Goal: Task Accomplishment & Management: Complete application form

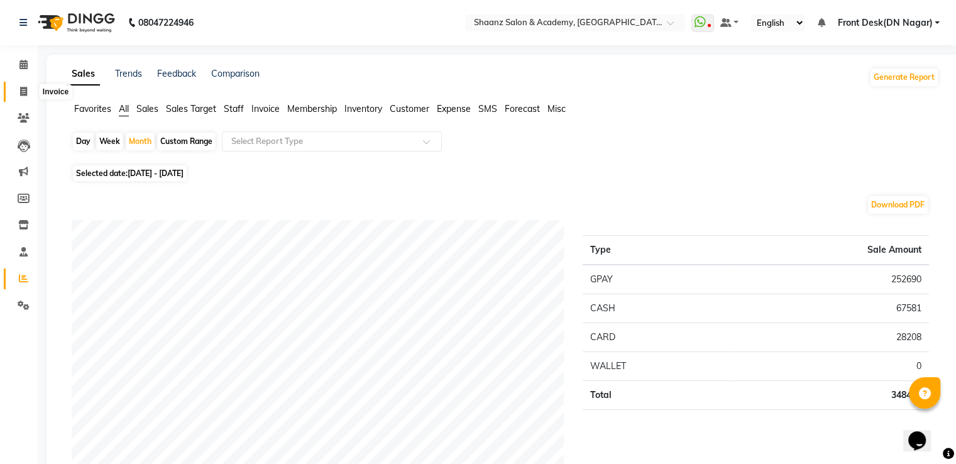
click at [20, 91] on icon at bounding box center [23, 91] width 7 height 9
select select "service"
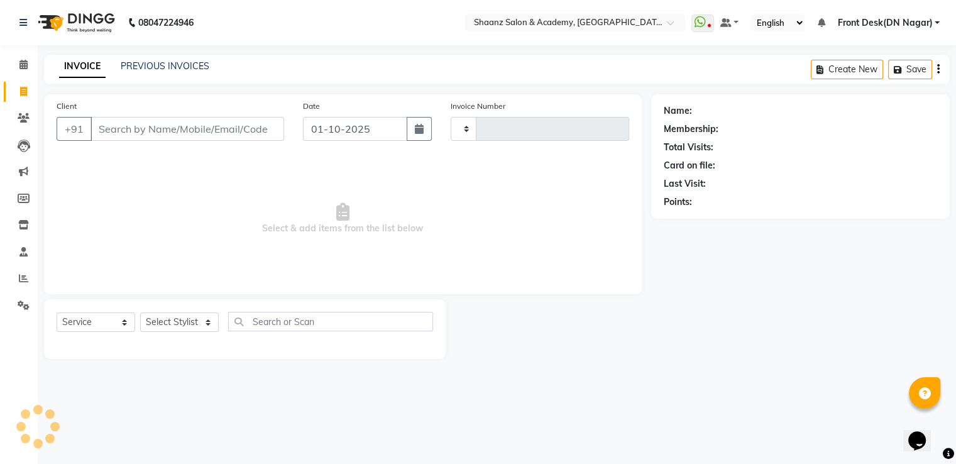
type input "3401"
select select "6360"
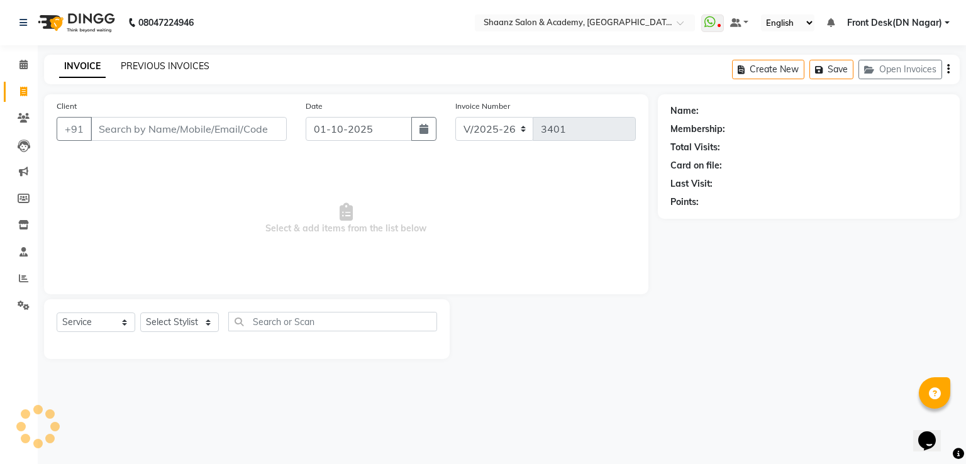
click at [153, 69] on link "PREVIOUS INVOICES" at bounding box center [165, 65] width 89 height 11
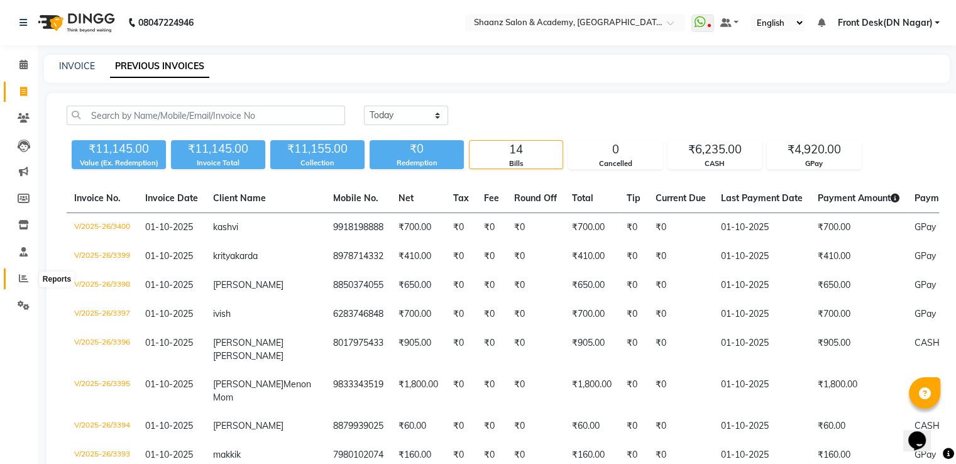
click at [23, 283] on icon at bounding box center [23, 277] width 9 height 9
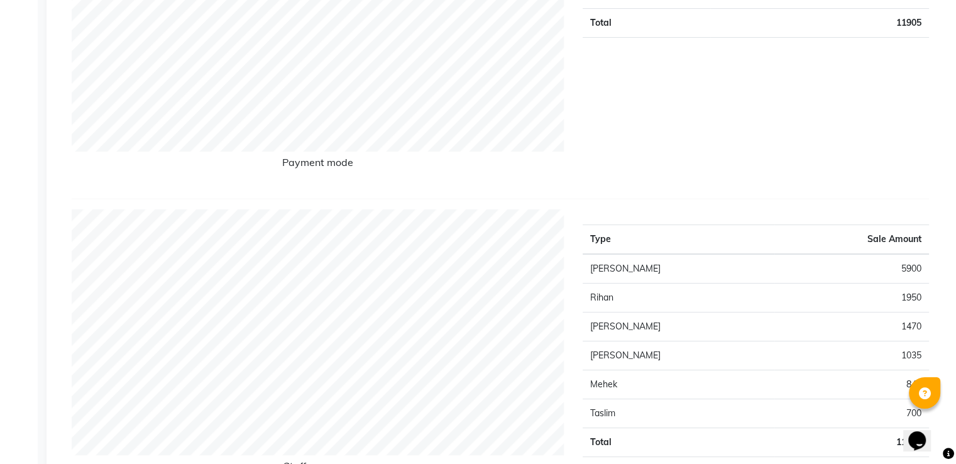
scroll to position [377, 0]
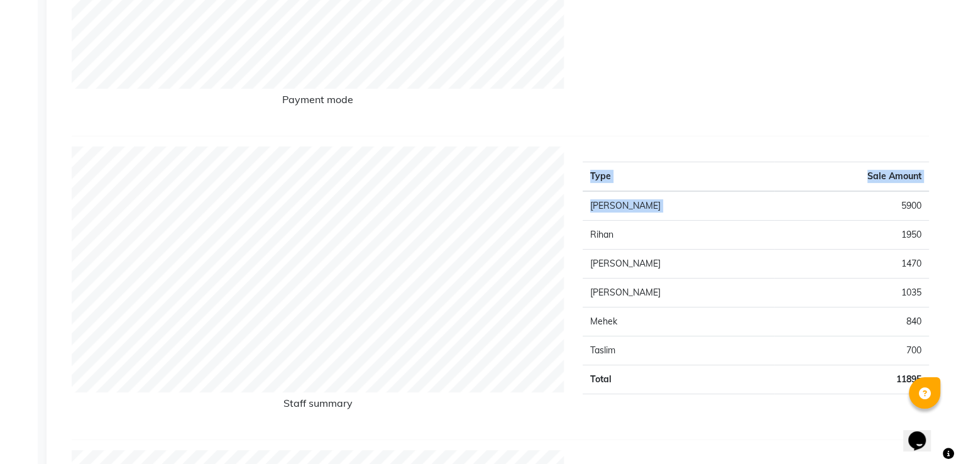
drag, startPoint x: 899, startPoint y: 209, endPoint x: 930, endPoint y: 204, distance: 31.8
click at [930, 204] on div "Type Sale Amount Ashish Thapa 5900 Rihan 1950 Nisha Vishal Patil 1470 Sanjana 1…" at bounding box center [755, 287] width 365 height 283
drag, startPoint x: 925, startPoint y: 289, endPoint x: 905, endPoint y: 290, distance: 20.8
click at [905, 290] on td "1035" at bounding box center [851, 292] width 155 height 29
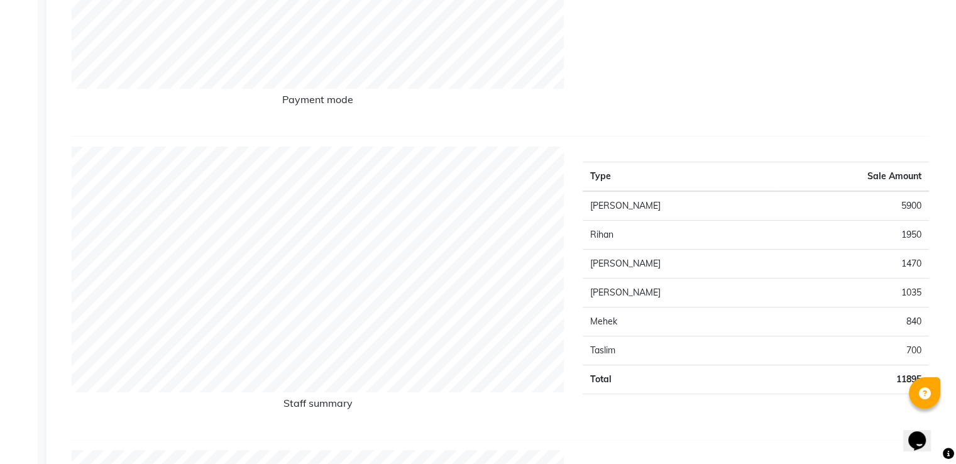
click at [885, 302] on td "1035" at bounding box center [851, 292] width 155 height 29
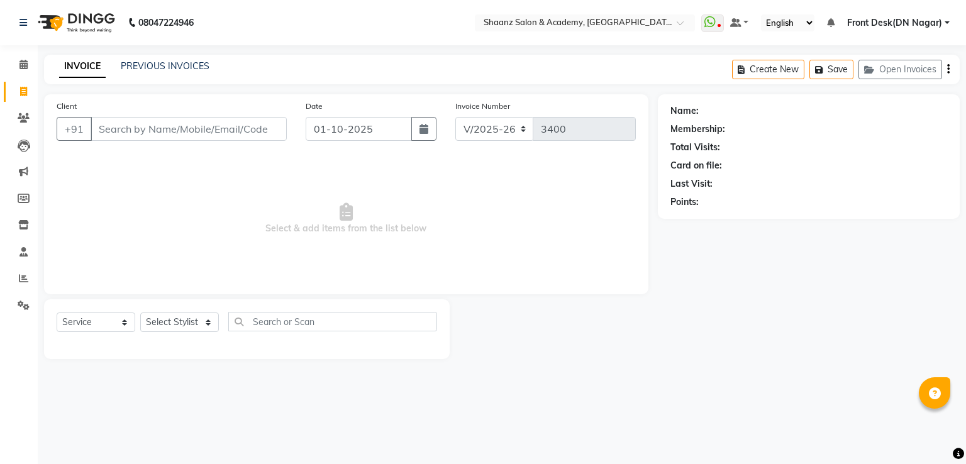
select select "6360"
select select "service"
click at [193, 128] on input "Client" at bounding box center [189, 129] width 196 height 24
type input "7895189770"
click at [275, 134] on span "Add Client" at bounding box center [254, 129] width 50 height 13
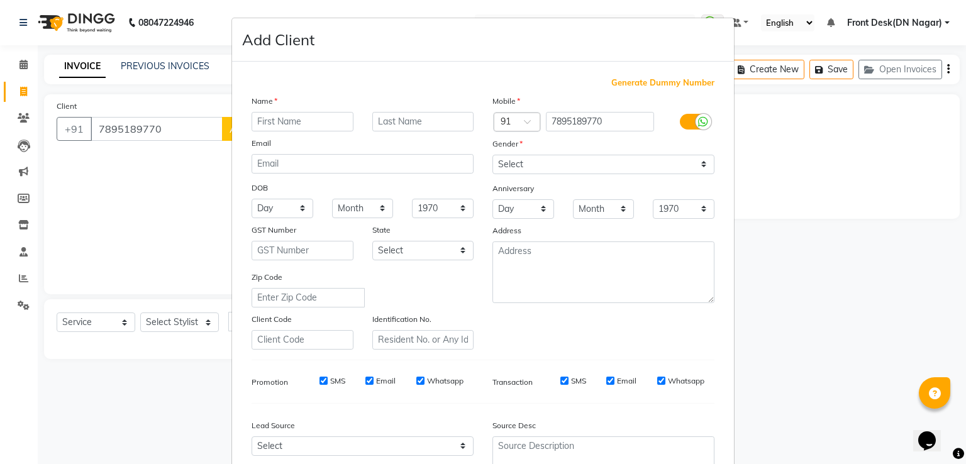
click at [290, 114] on input "text" at bounding box center [302, 121] width 102 height 19
type input "anjali"
click at [603, 162] on select "Select [DEMOGRAPHIC_DATA] [DEMOGRAPHIC_DATA] Other Prefer Not To Say" at bounding box center [603, 164] width 222 height 19
click at [492, 155] on select "Select [DEMOGRAPHIC_DATA] [DEMOGRAPHIC_DATA] Other Prefer Not To Say" at bounding box center [603, 164] width 222 height 19
click at [518, 175] on div "Mobile Country Code × 91 7895189770 Gender Select [DEMOGRAPHIC_DATA] [DEMOGRAPH…" at bounding box center [603, 221] width 241 height 255
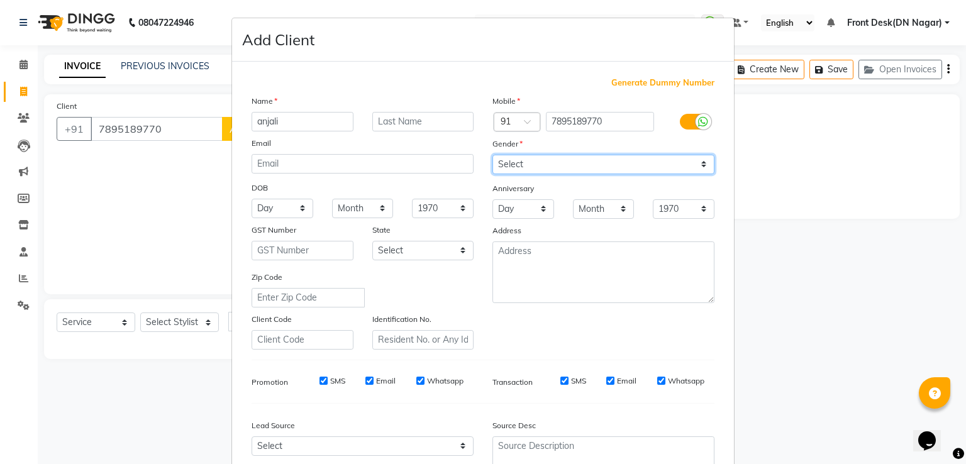
click at [521, 162] on select "Select [DEMOGRAPHIC_DATA] [DEMOGRAPHIC_DATA] Other Prefer Not To Say" at bounding box center [603, 164] width 222 height 19
select select "[DEMOGRAPHIC_DATA]"
click at [492, 155] on select "Select [DEMOGRAPHIC_DATA] [DEMOGRAPHIC_DATA] Other Prefer Not To Say" at bounding box center [603, 164] width 222 height 19
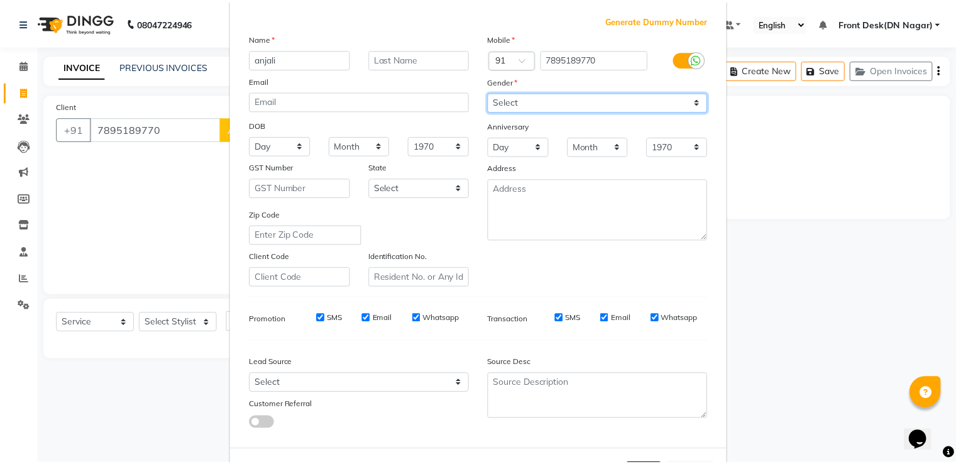
scroll to position [123, 0]
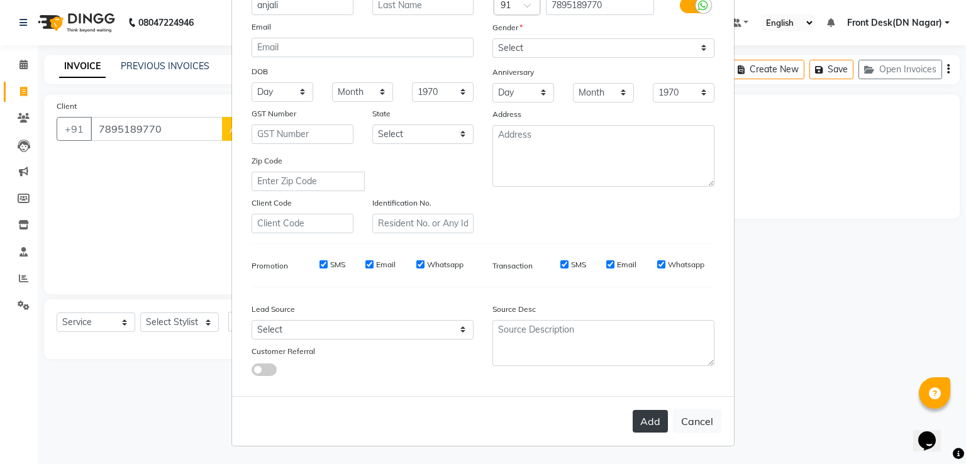
click at [644, 410] on button "Add" at bounding box center [649, 421] width 35 height 23
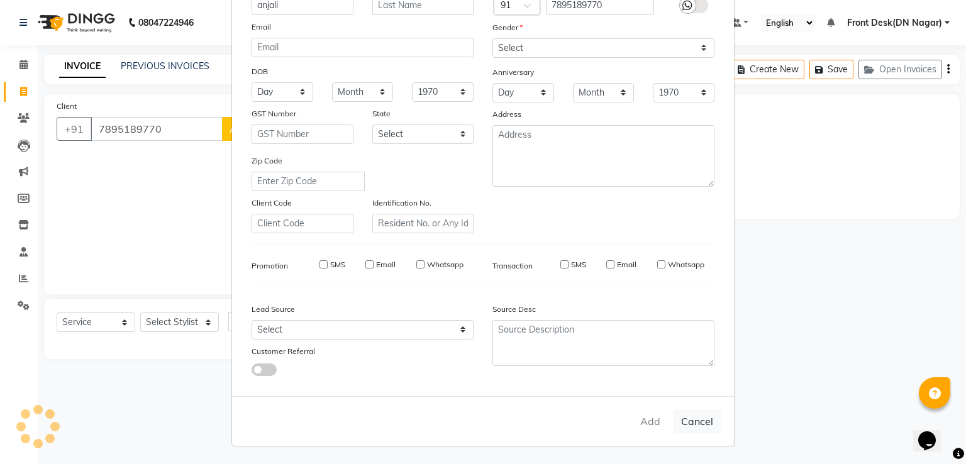
select select
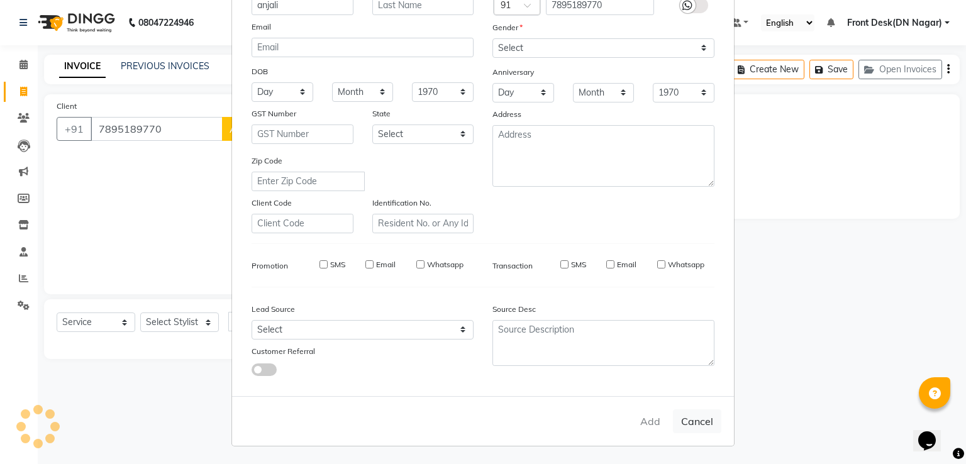
select select
checkbox input "false"
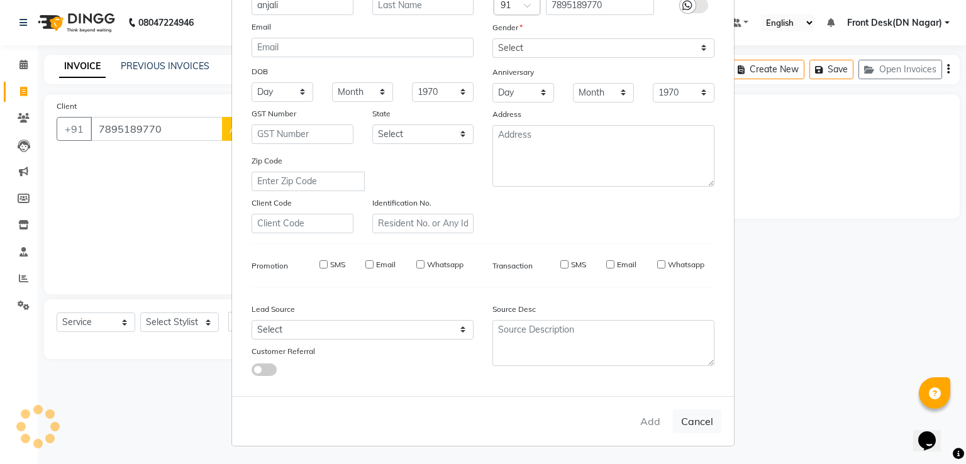
checkbox input "false"
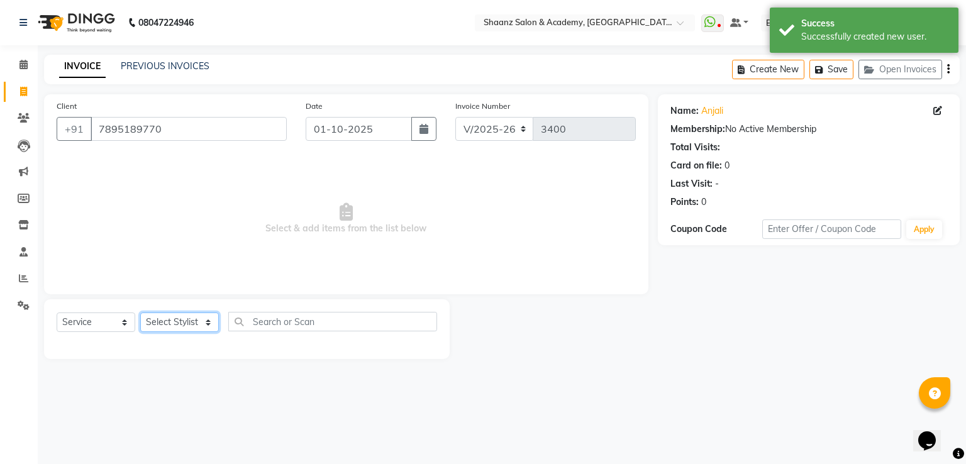
click at [161, 332] on select "Select Stylist [PERSON_NAME] [PERSON_NAME] dc Front Desk(DN Nagar) mehek MUSKAN…" at bounding box center [179, 321] width 79 height 19
select select "89394"
click at [140, 313] on select "Select Stylist [PERSON_NAME] [PERSON_NAME] dc Front Desk(DN Nagar) mehek MUSKAN…" at bounding box center [179, 321] width 79 height 19
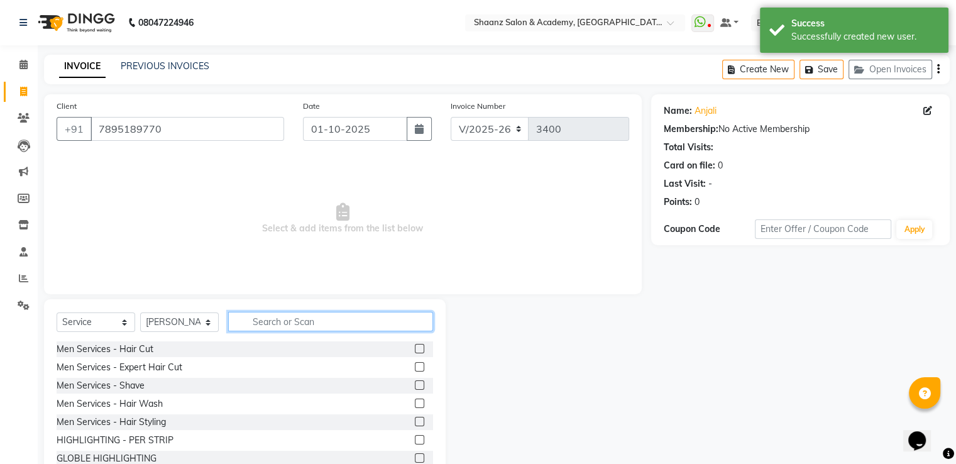
click at [263, 327] on input "text" at bounding box center [330, 321] width 205 height 19
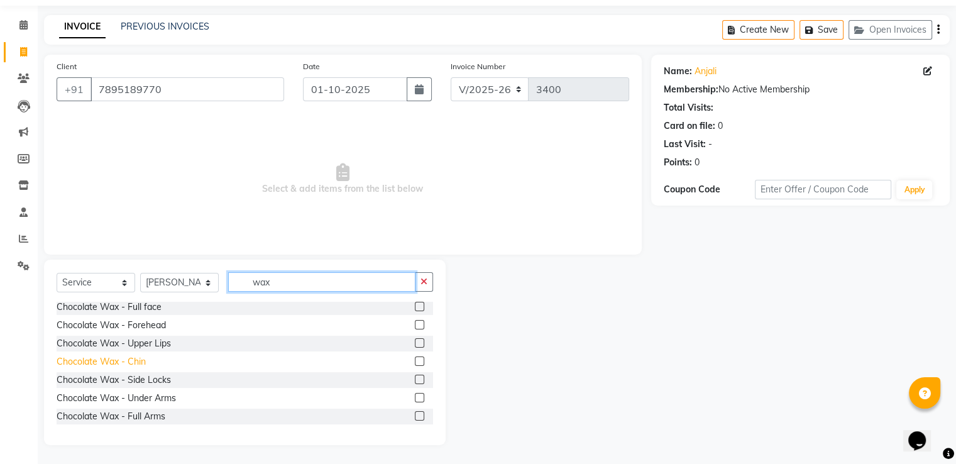
scroll to position [566, 0]
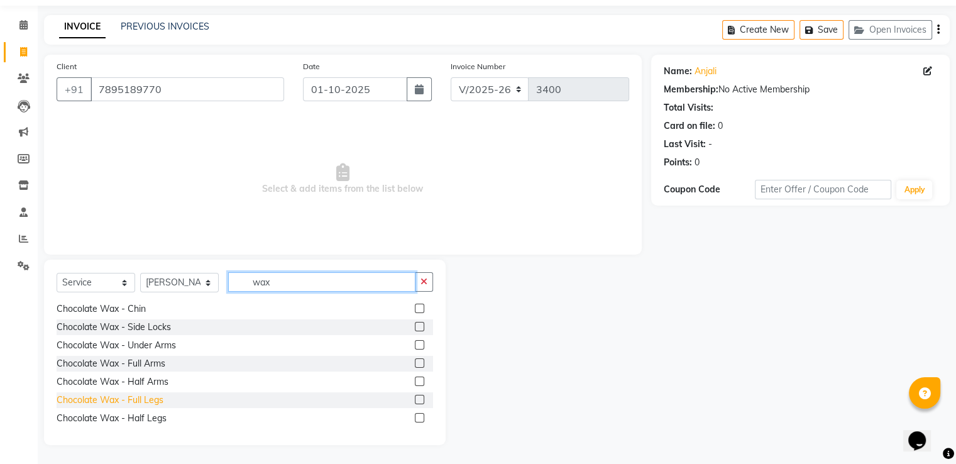
type input "wax"
click at [131, 403] on div "Chocolate Wax - Full Legs" at bounding box center [110, 399] width 107 height 13
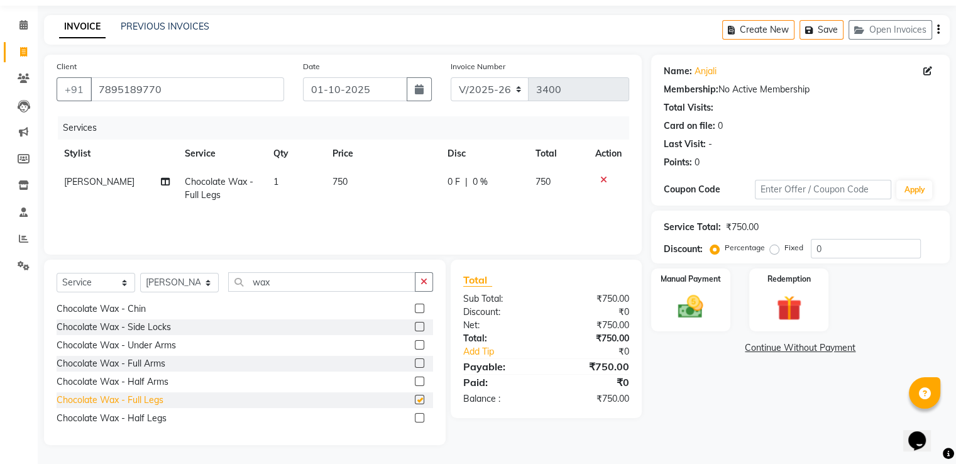
checkbox input "false"
click at [185, 285] on select "Select Stylist [PERSON_NAME] [PERSON_NAME] dc Front Desk(DN Nagar) mehek MUSKAN…" at bounding box center [179, 282] width 79 height 19
select select "93031"
click at [140, 273] on select "Select Stylist [PERSON_NAME] [PERSON_NAME] dc Front Desk(DN Nagar) mehek MUSKAN…" at bounding box center [179, 282] width 79 height 19
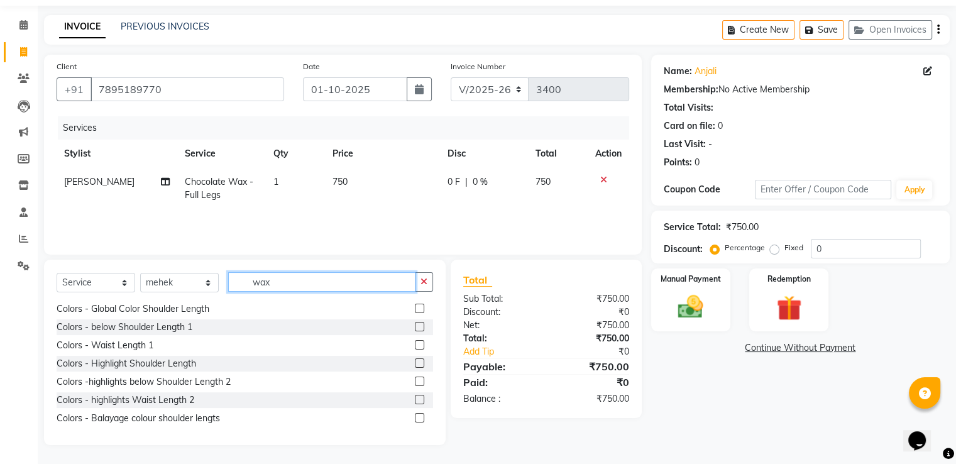
click at [305, 272] on input "wax" at bounding box center [321, 281] width 187 height 19
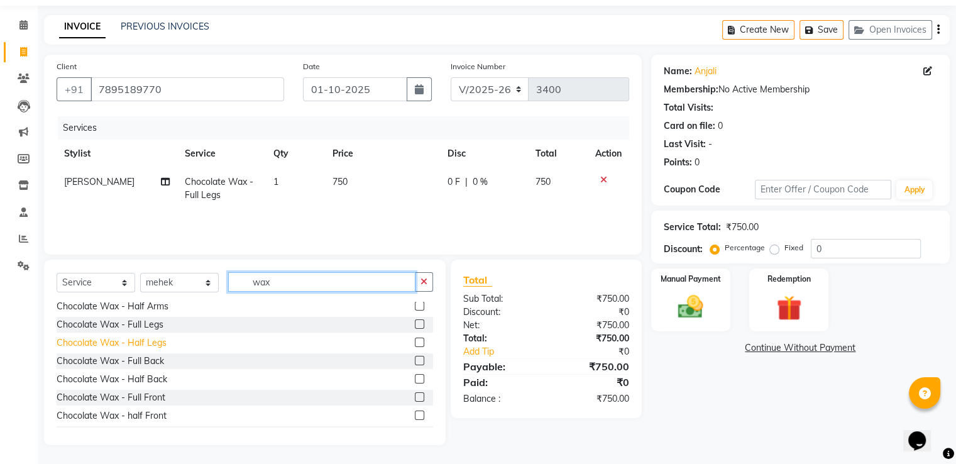
scroll to position [578, 0]
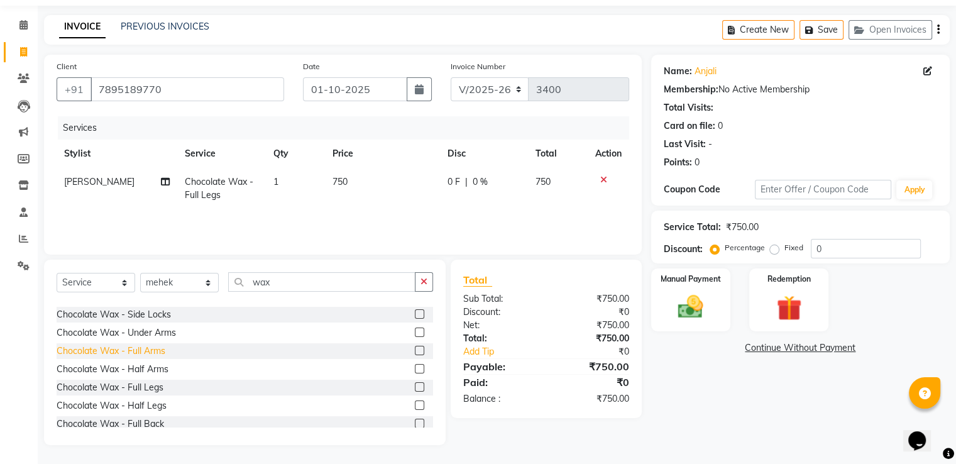
click at [105, 353] on div "Chocolate Wax - Full Arms" at bounding box center [111, 350] width 109 height 13
checkbox input "false"
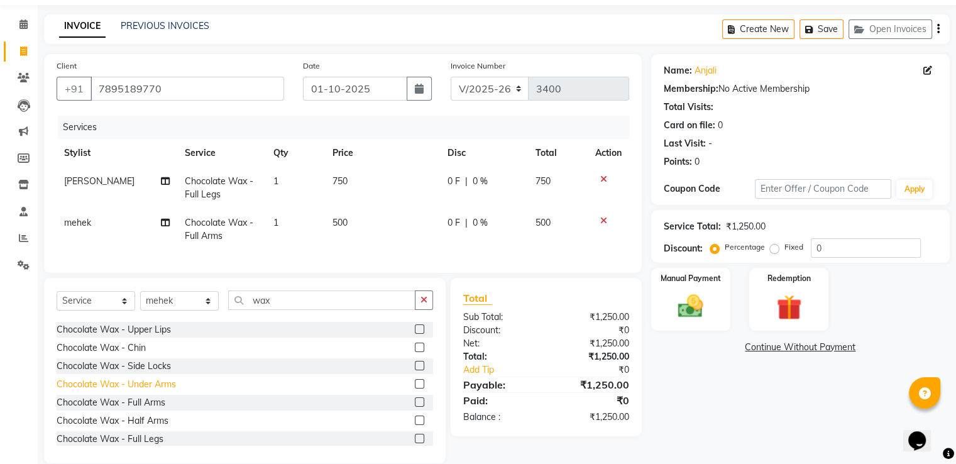
scroll to position [515, 0]
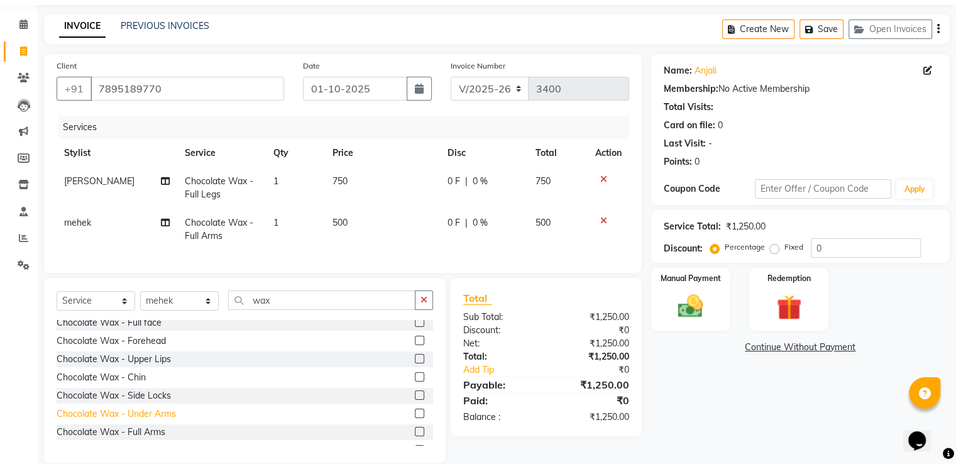
click at [153, 418] on div "Chocolate Wax - Under Arms" at bounding box center [116, 413] width 119 height 13
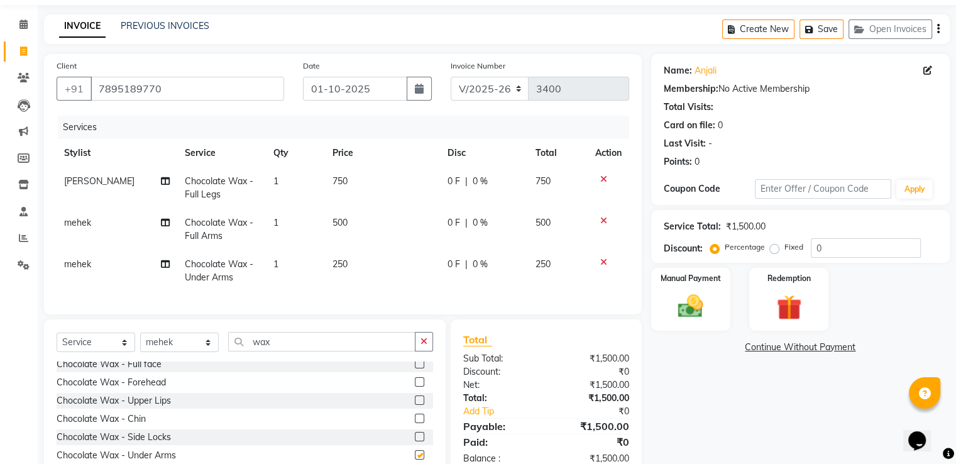
checkbox input "false"
click at [825, 250] on input "0" at bounding box center [866, 247] width 110 height 19
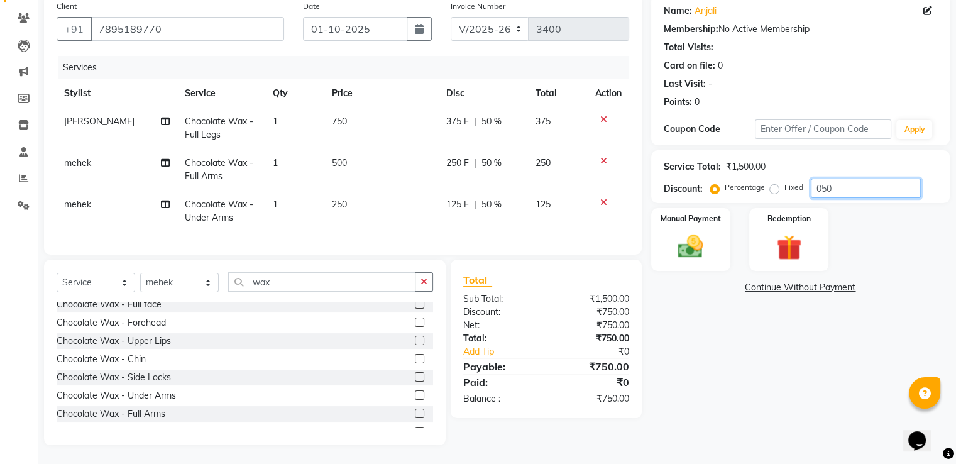
scroll to position [110, 0]
type input "050"
click at [689, 232] on img at bounding box center [690, 247] width 42 height 30
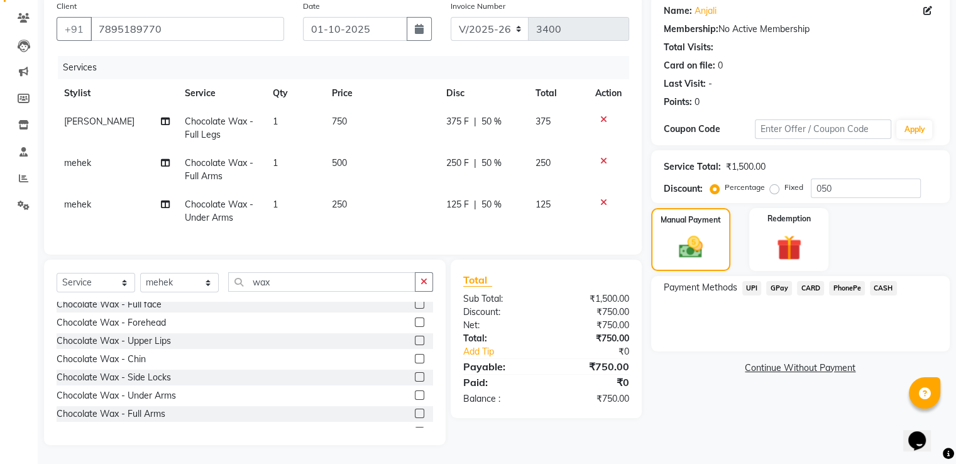
click at [881, 281] on span "CASH" at bounding box center [883, 288] width 27 height 14
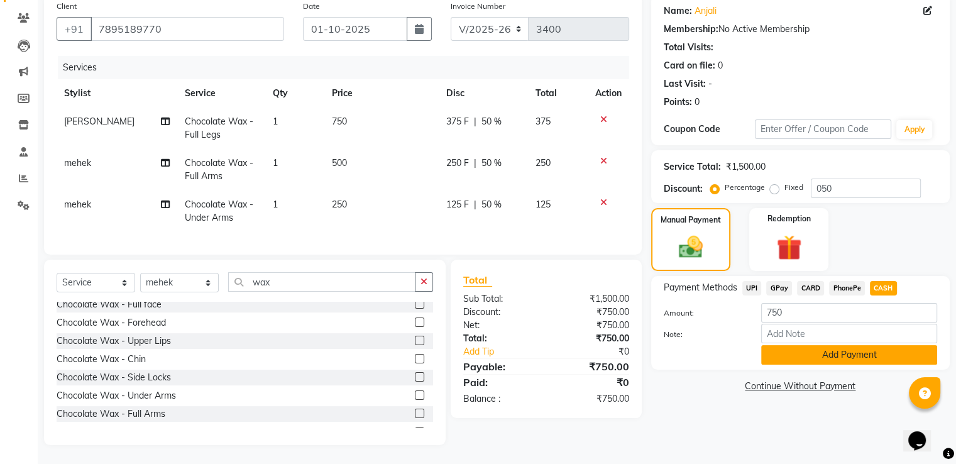
click at [812, 347] on button "Add Payment" at bounding box center [849, 354] width 176 height 19
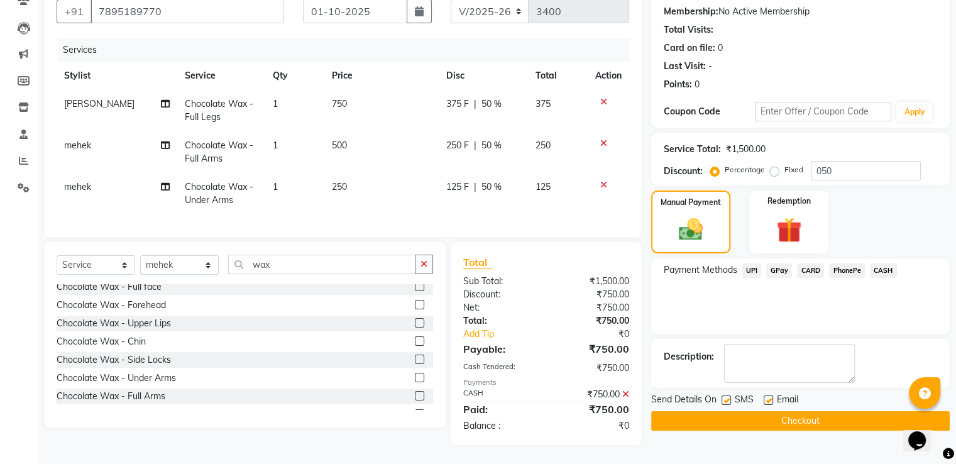
scroll to position [128, 0]
click at [768, 395] on label at bounding box center [768, 399] width 9 height 9
click at [768, 397] on input "checkbox" at bounding box center [768, 401] width 8 height 8
checkbox input "false"
click at [727, 395] on label at bounding box center [726, 399] width 9 height 9
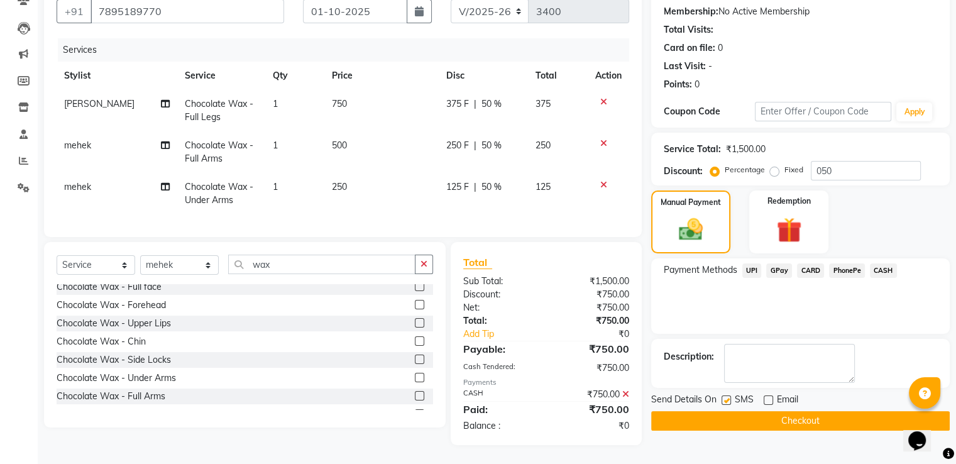
click at [727, 397] on input "checkbox" at bounding box center [726, 401] width 8 height 8
checkbox input "false"
click at [717, 411] on button "Checkout" at bounding box center [800, 420] width 299 height 19
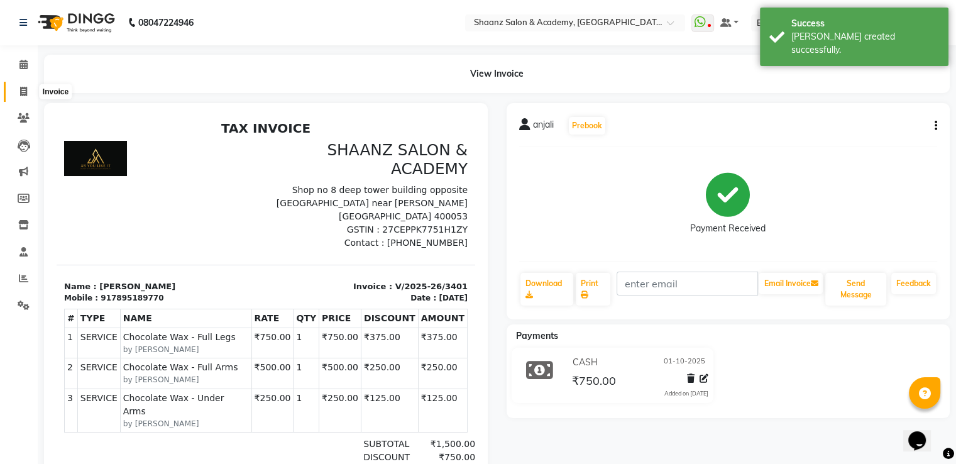
click at [26, 95] on icon at bounding box center [23, 91] width 7 height 9
select select "service"
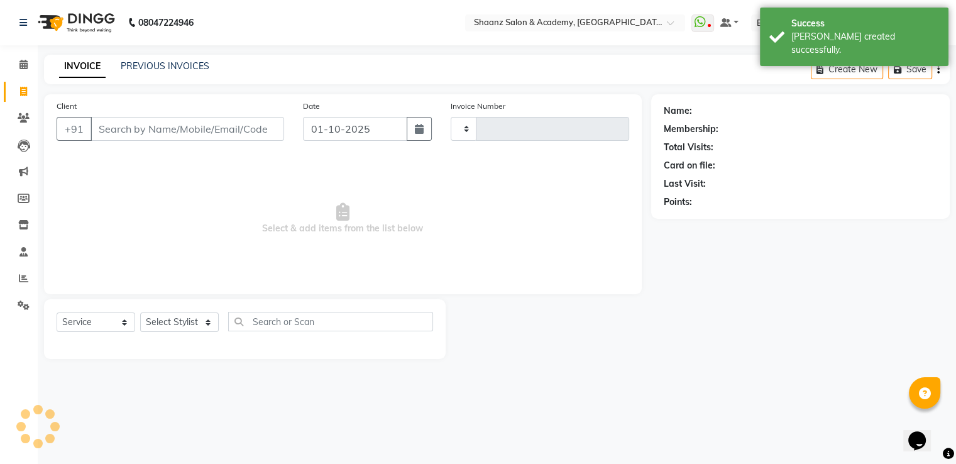
type input "3402"
select select "6360"
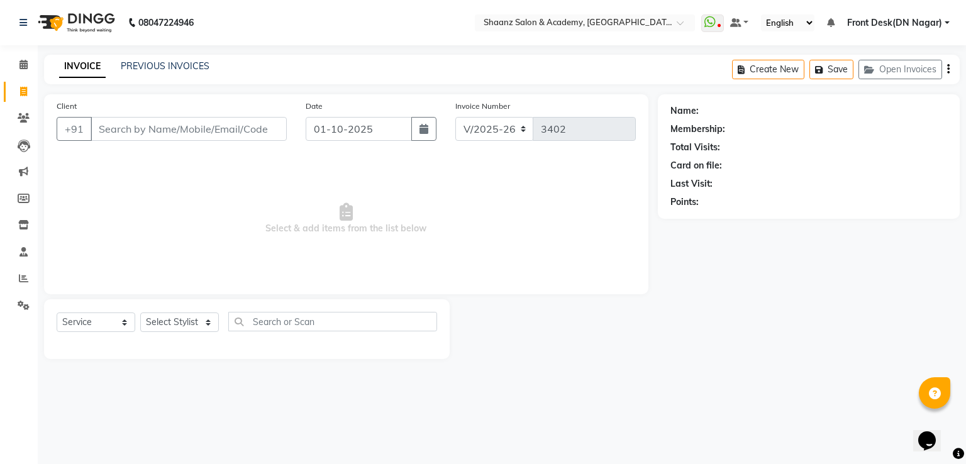
click at [148, 72] on div "PREVIOUS INVOICES" at bounding box center [165, 66] width 89 height 13
click at [148, 67] on link "PREVIOUS INVOICES" at bounding box center [165, 65] width 89 height 11
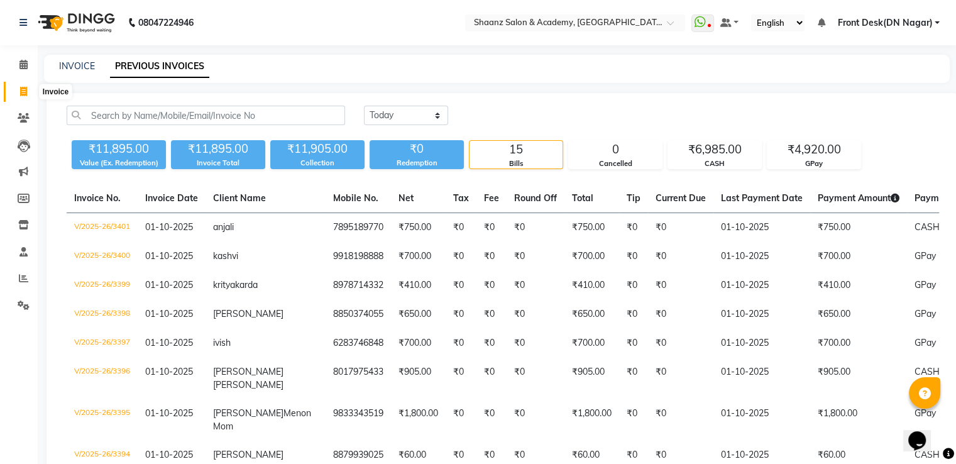
click at [23, 94] on icon at bounding box center [23, 91] width 7 height 9
select select "6360"
select select "service"
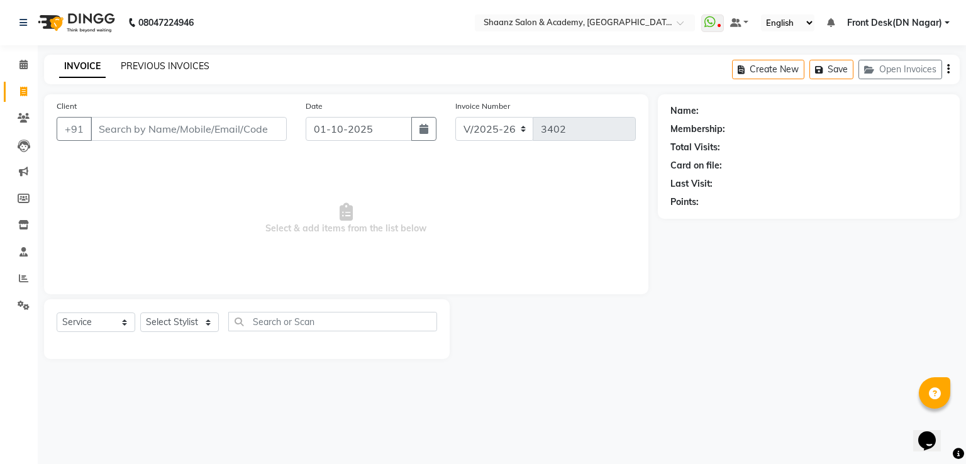
click at [146, 69] on link "PREVIOUS INVOICES" at bounding box center [165, 65] width 89 height 11
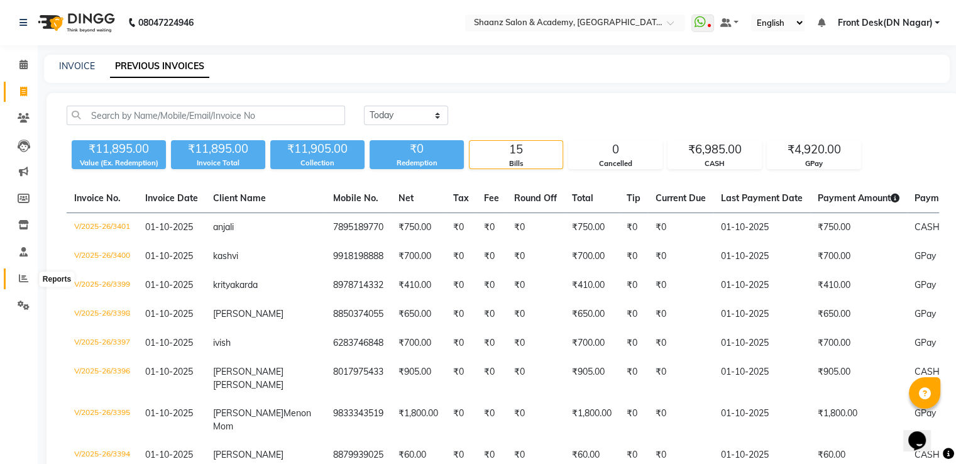
click at [21, 282] on icon at bounding box center [23, 277] width 9 height 9
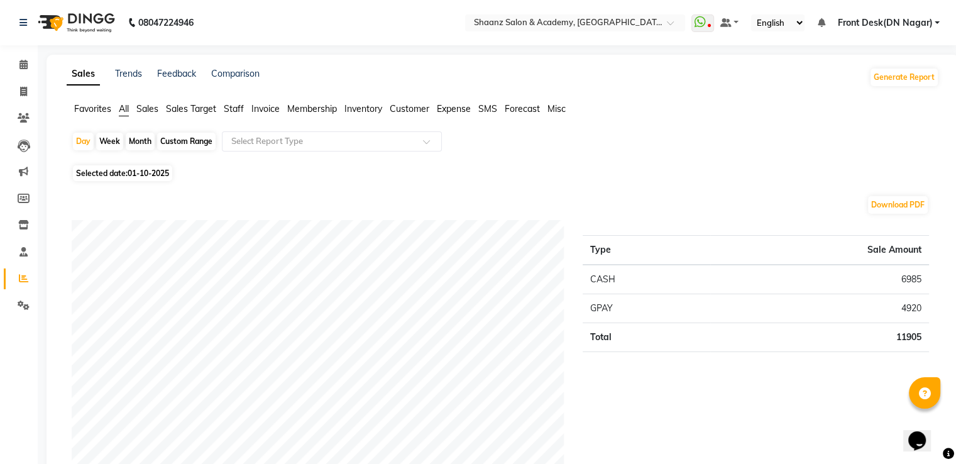
click at [137, 139] on div "Month" at bounding box center [140, 142] width 29 height 18
select select "10"
select select "2025"
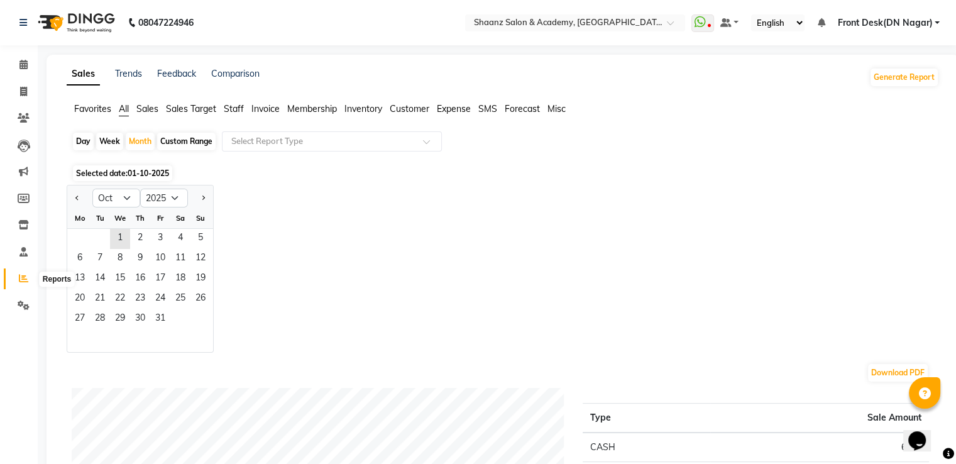
click at [23, 281] on icon at bounding box center [23, 277] width 9 height 9
click at [121, 232] on span "1" at bounding box center [120, 239] width 20 height 20
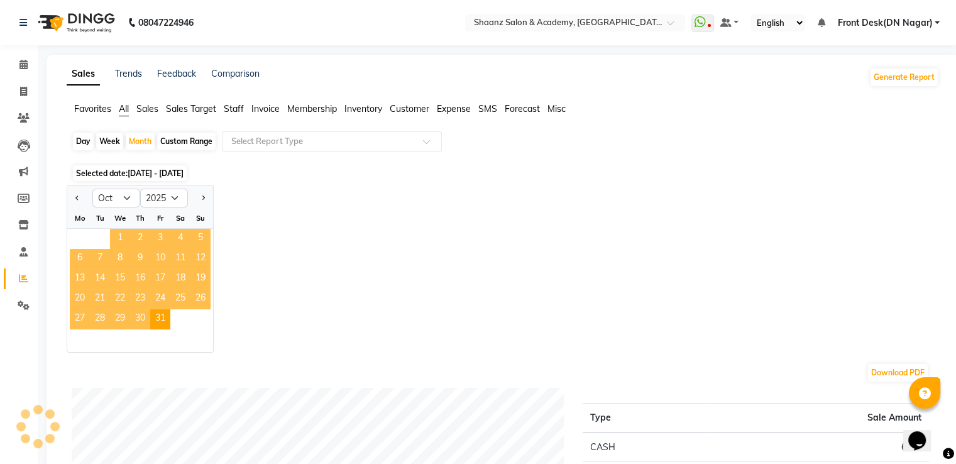
click at [121, 232] on span "1" at bounding box center [120, 239] width 20 height 20
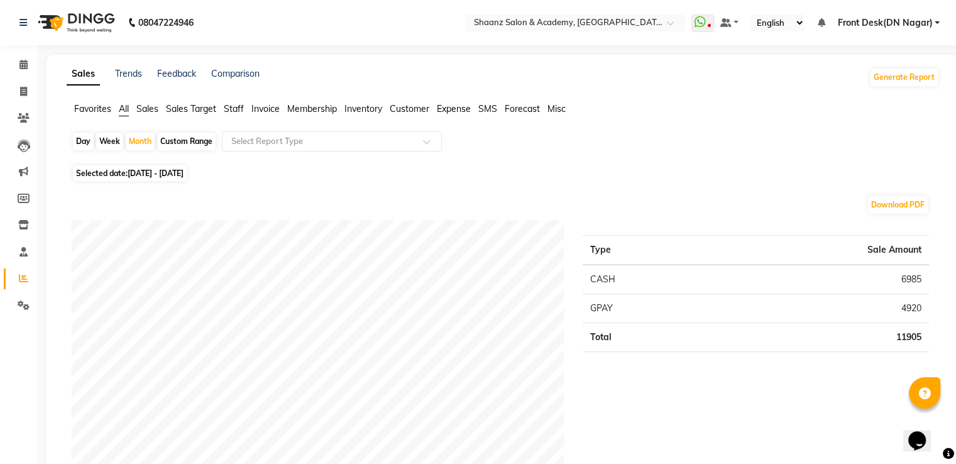
click at [184, 176] on span "[DATE] - [DATE]" at bounding box center [156, 172] width 56 height 9
select select "10"
select select "2025"
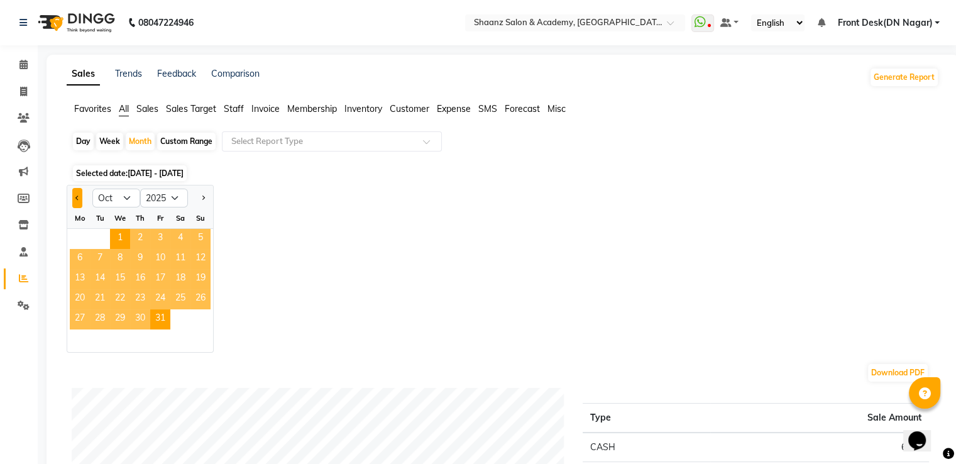
click at [75, 200] on button "Previous month" at bounding box center [77, 198] width 10 height 20
select select "9"
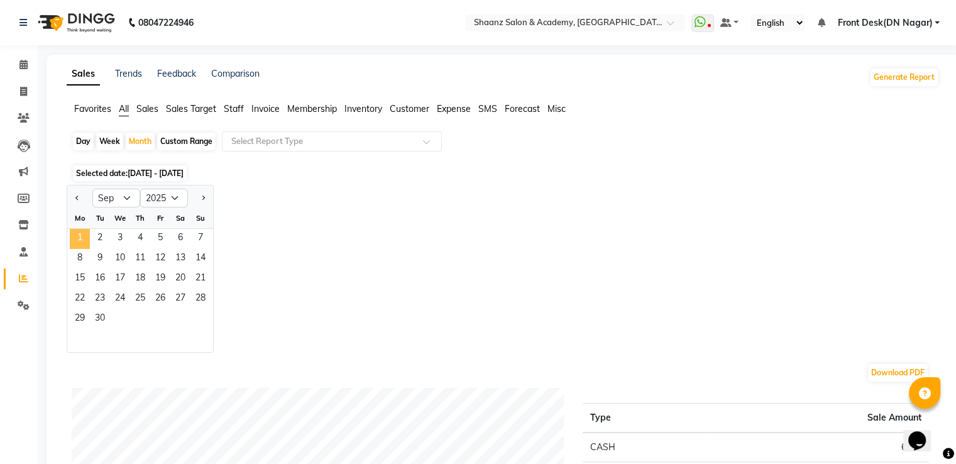
click at [74, 242] on span "1" at bounding box center [80, 239] width 20 height 20
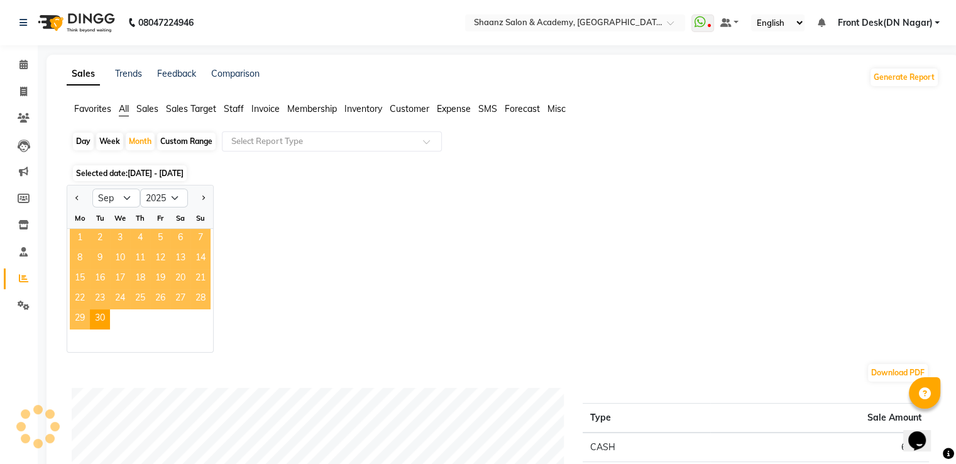
click at [74, 242] on span "1" at bounding box center [80, 239] width 20 height 20
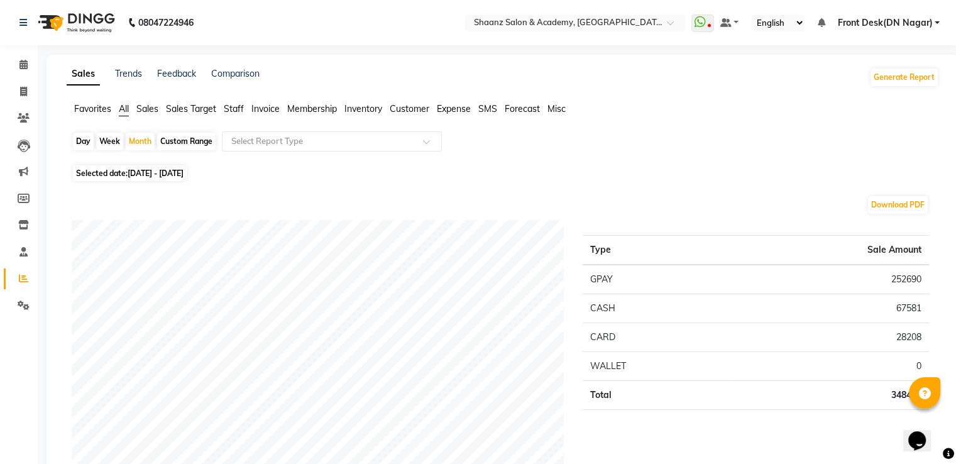
click at [447, 108] on span "Expense" at bounding box center [454, 108] width 34 height 11
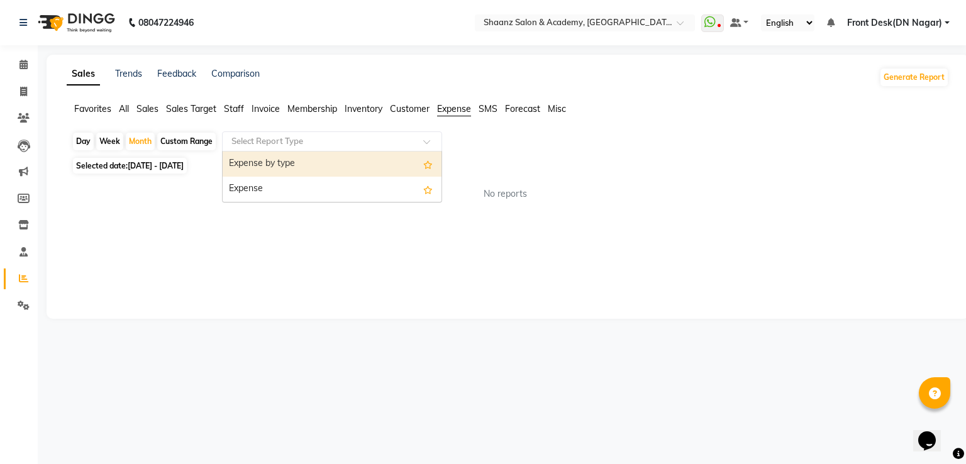
click at [422, 141] on div at bounding box center [332, 141] width 219 height 13
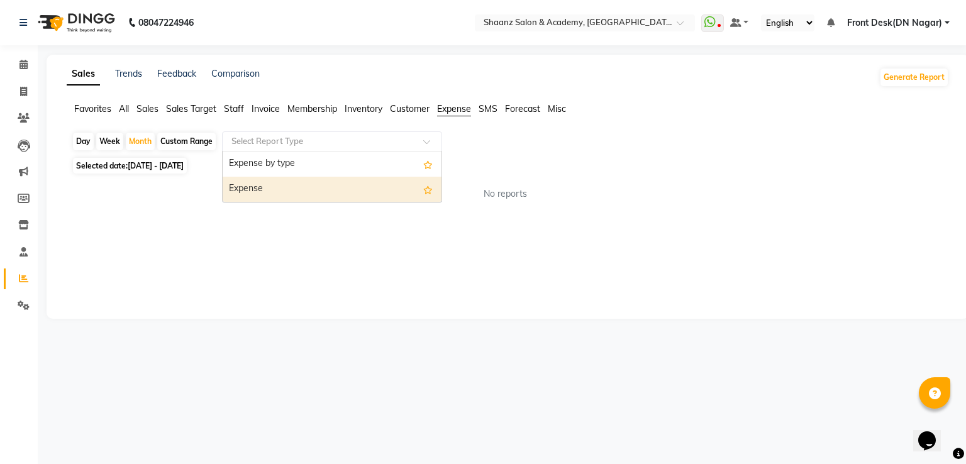
click at [308, 187] on div "Expense" at bounding box center [332, 189] width 219 height 25
select select "filtered_report"
select select "csv"
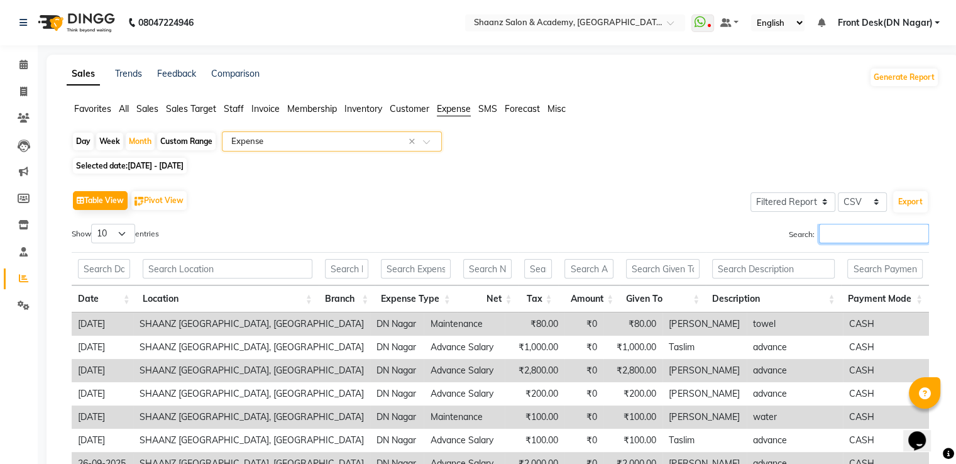
click at [832, 234] on input "Search:" at bounding box center [874, 233] width 110 height 19
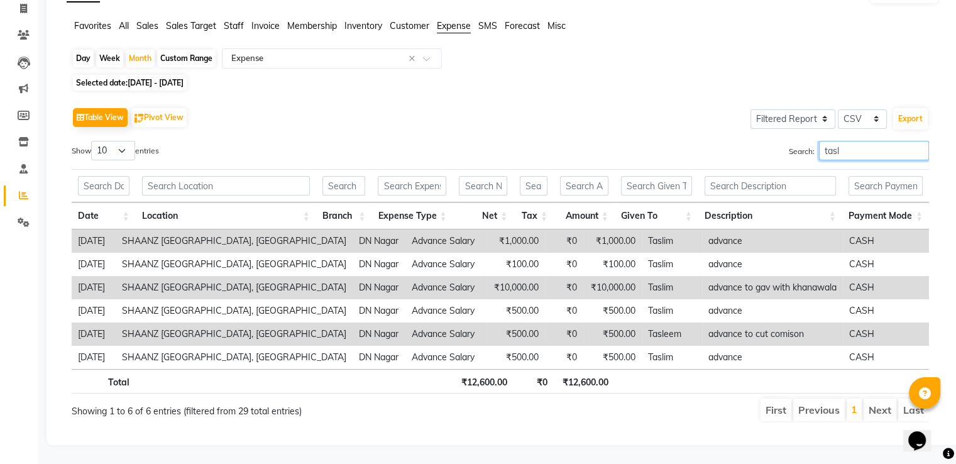
scroll to position [92, 0]
click at [850, 141] on input "tasl" at bounding box center [874, 150] width 110 height 19
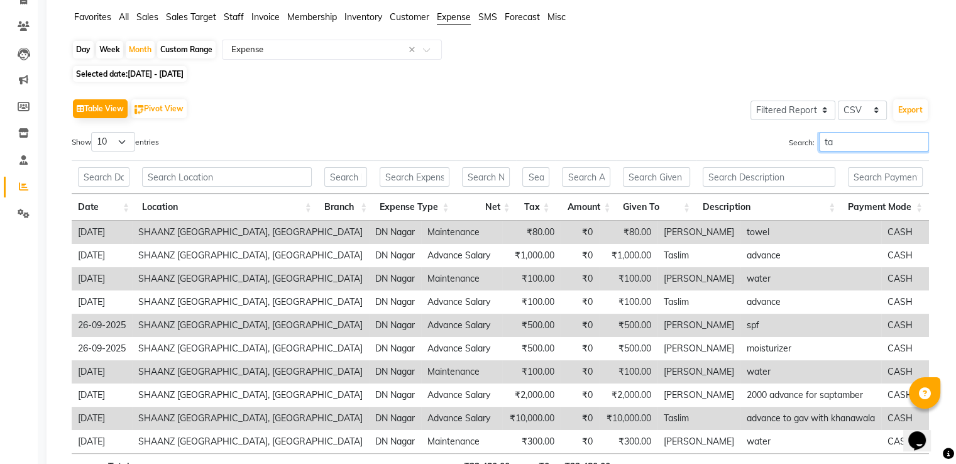
type input "t"
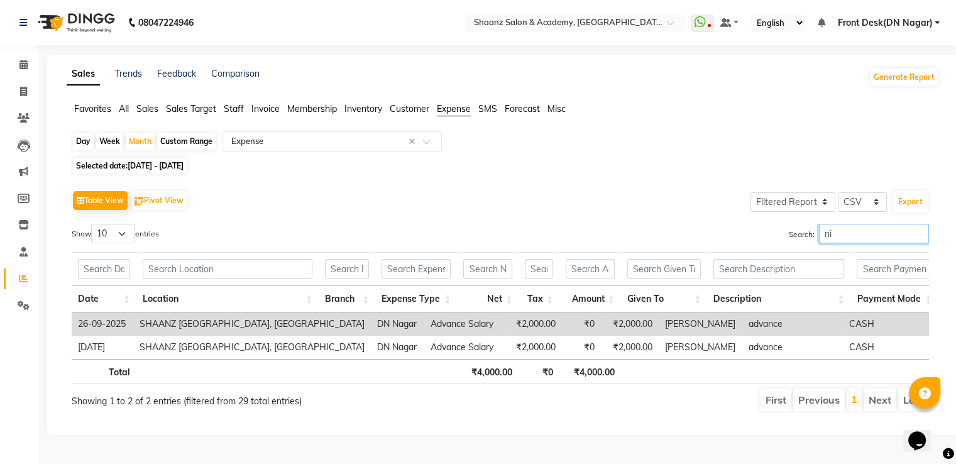
scroll to position [0, 0]
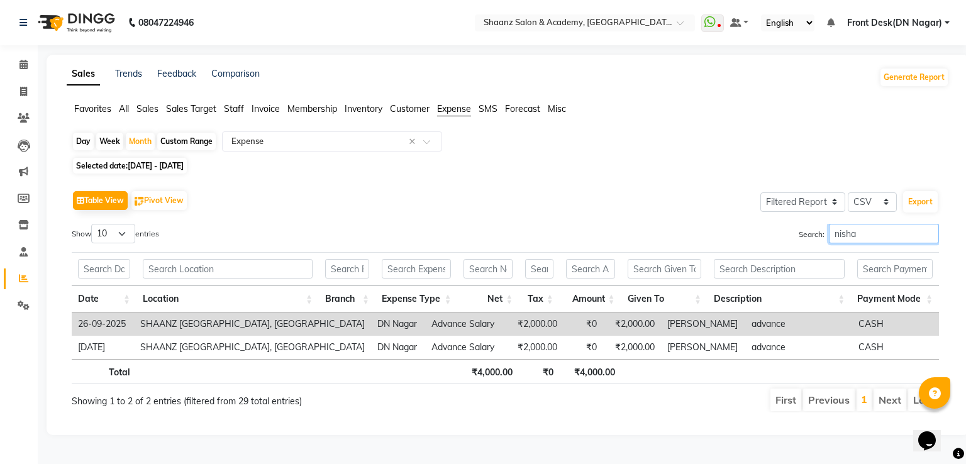
click at [856, 233] on input "nisha" at bounding box center [883, 233] width 110 height 19
type input "n"
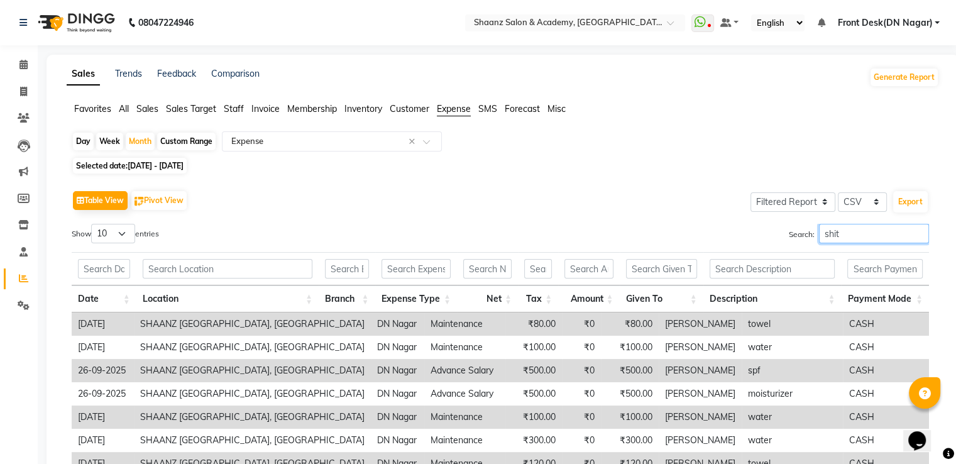
scroll to position [162, 0]
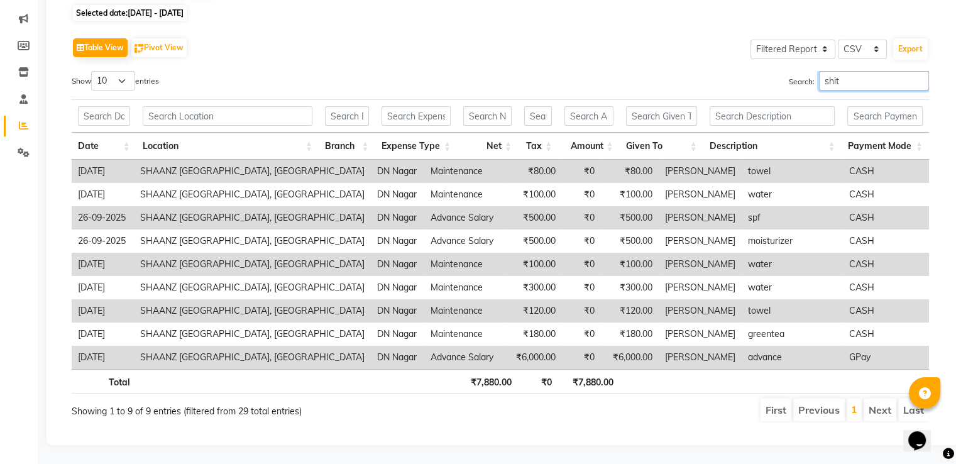
click at [845, 71] on input "shit" at bounding box center [874, 80] width 110 height 19
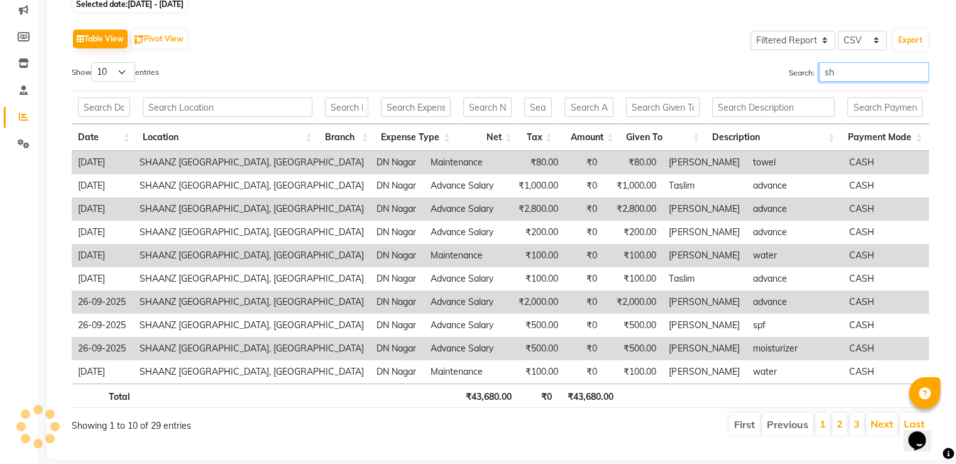
type input "s"
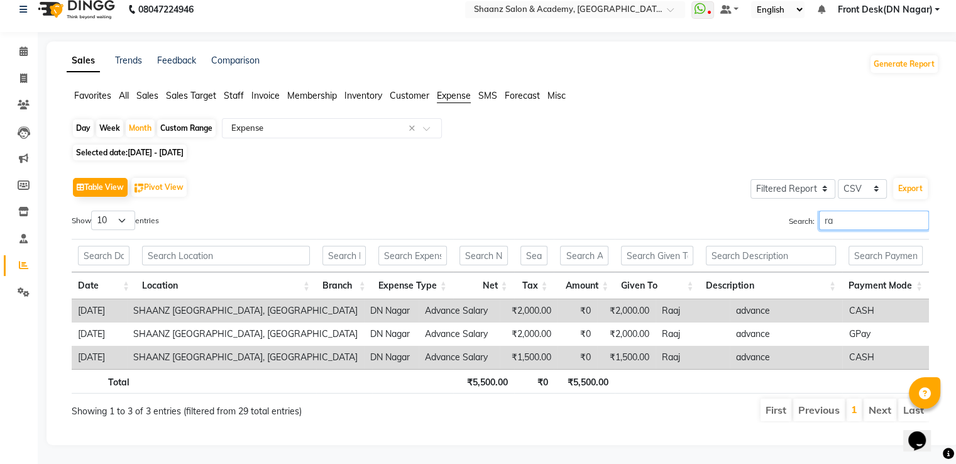
scroll to position [22, 0]
type input "raaj"
drag, startPoint x: 845, startPoint y: 69, endPoint x: 813, endPoint y: 48, distance: 37.3
click at [813, 48] on div "Sales Trends Feedback Comparison Generate Report Favorites All Sales Sales Targ…" at bounding box center [503, 243] width 913 height 404
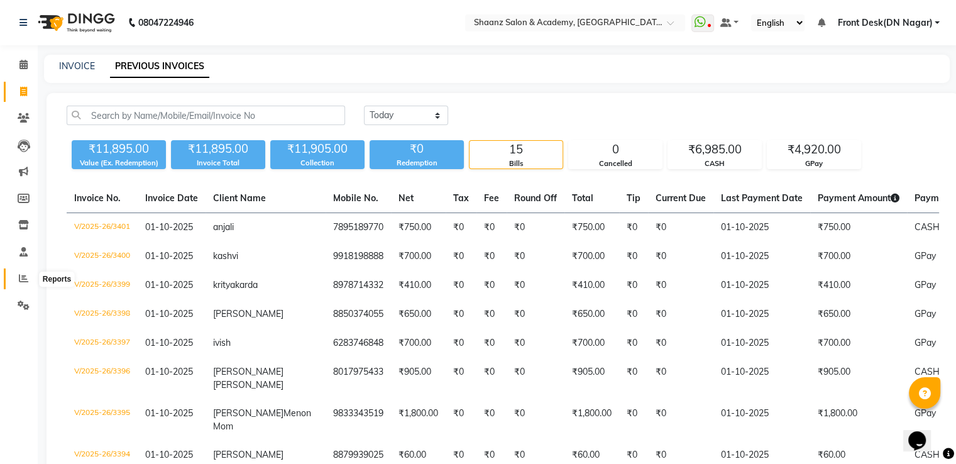
click at [19, 278] on icon at bounding box center [23, 277] width 9 height 9
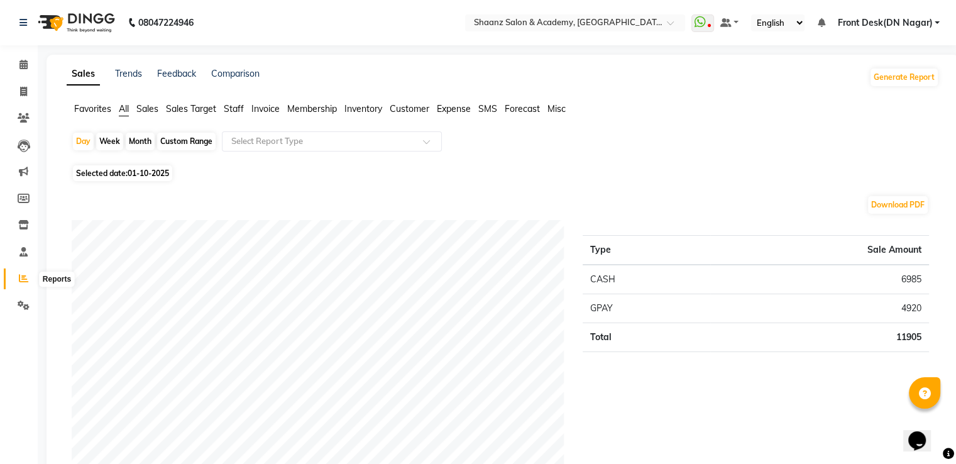
click at [20, 277] on icon at bounding box center [23, 277] width 9 height 9
click at [137, 141] on div "Month" at bounding box center [140, 142] width 29 height 18
select select "10"
select select "2025"
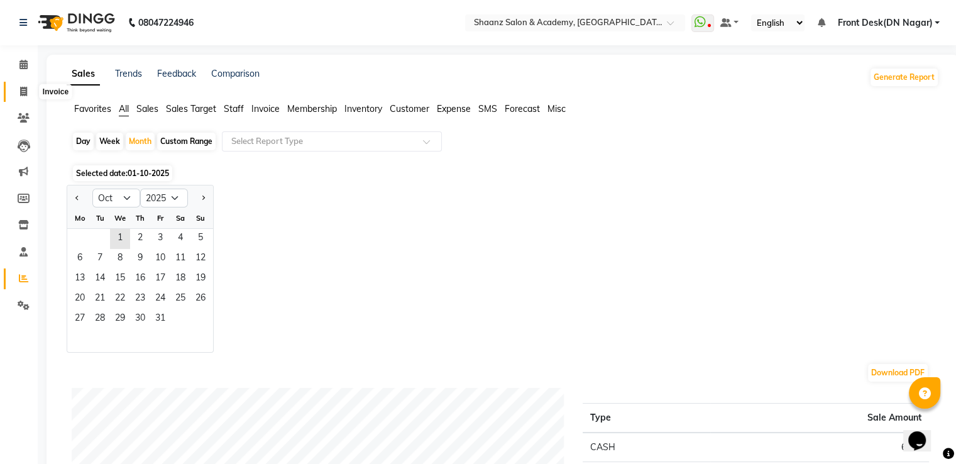
click at [20, 91] on icon at bounding box center [23, 91] width 7 height 9
select select "6360"
select select "service"
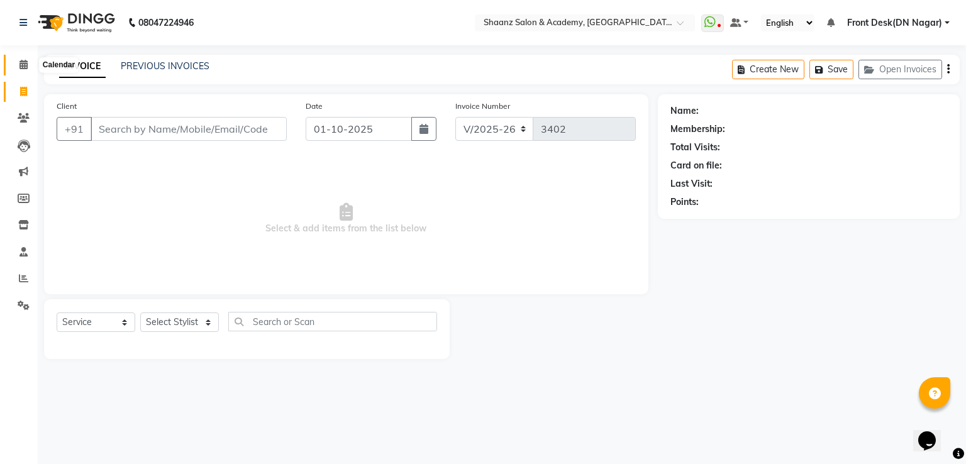
click at [24, 66] on icon at bounding box center [23, 64] width 8 height 9
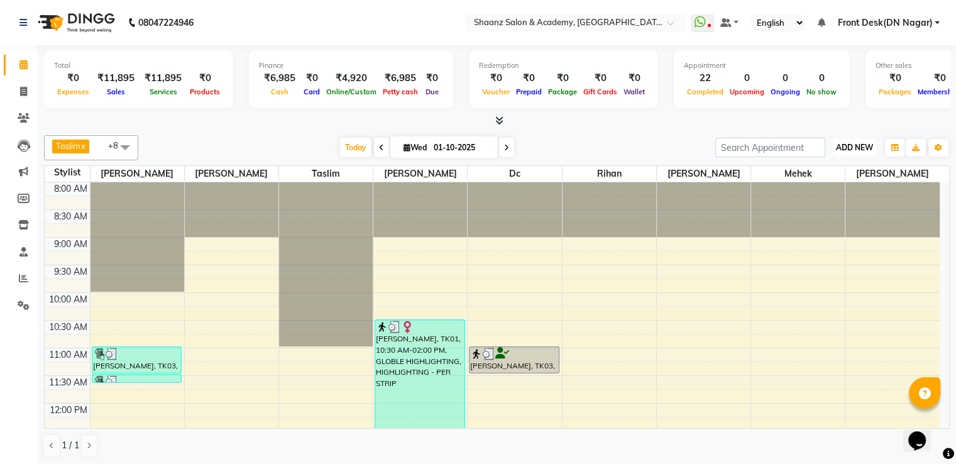
click at [861, 144] on span "ADD NEW" at bounding box center [854, 147] width 37 height 9
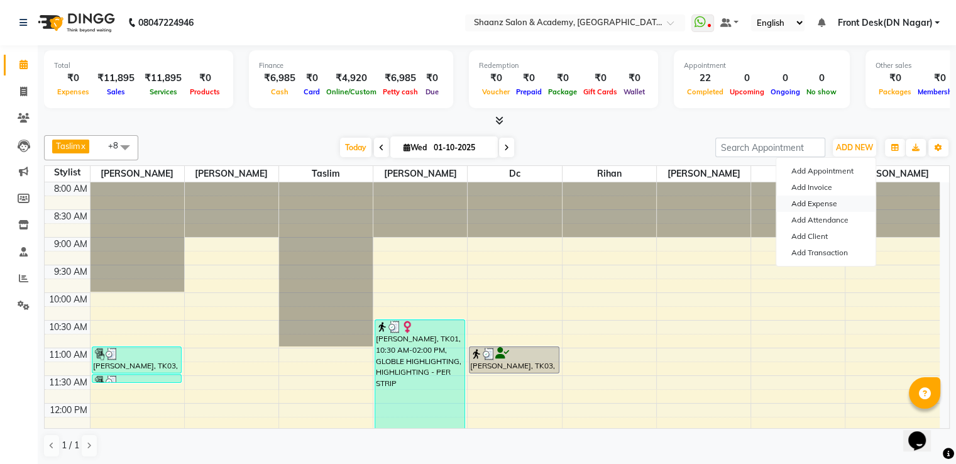
click at [832, 204] on link "Add Expense" at bounding box center [825, 203] width 99 height 16
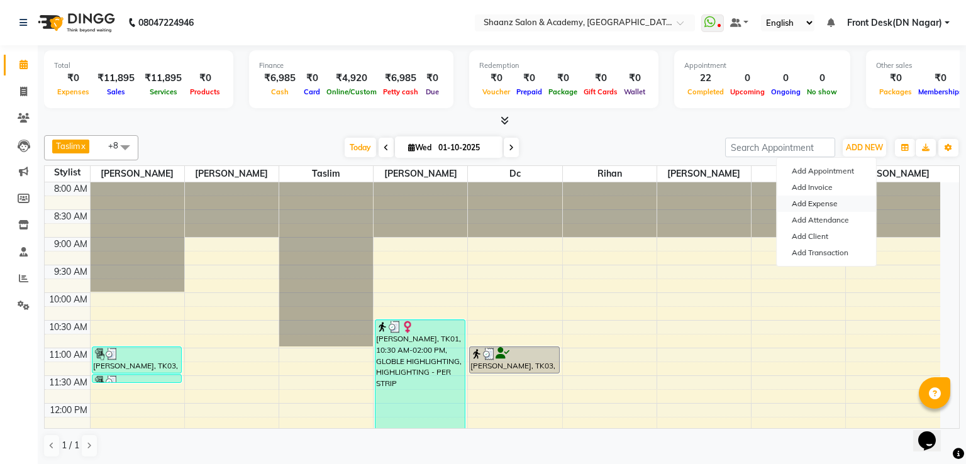
select select "1"
select select "5362"
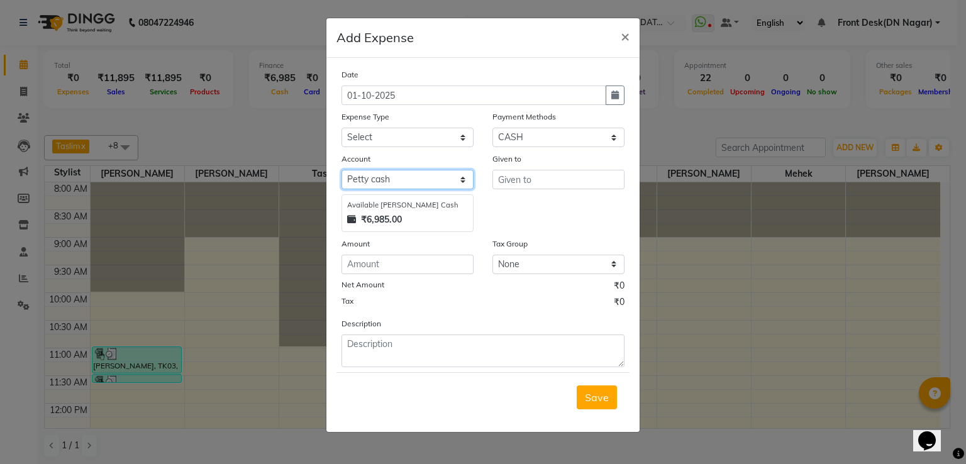
click at [451, 182] on select "Select [PERSON_NAME] cash Default account" at bounding box center [407, 179] width 132 height 19
click at [341, 172] on select "Select [PERSON_NAME] cash Default account" at bounding box center [407, 179] width 132 height 19
click at [464, 140] on select "Select Advance Salary Cash transfer to bank Client Snacks Equipment Incentive M…" at bounding box center [407, 137] width 132 height 19
select select "14871"
click at [341, 129] on select "Select Advance Salary Cash transfer to bank Client Snacks Equipment Incentive M…" at bounding box center [407, 137] width 132 height 19
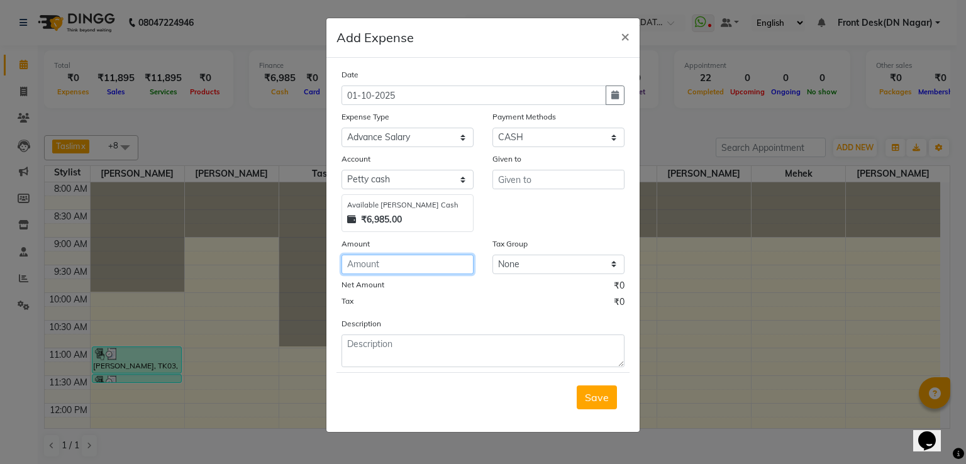
click at [430, 271] on input "number" at bounding box center [407, 264] width 132 height 19
type input "12000"
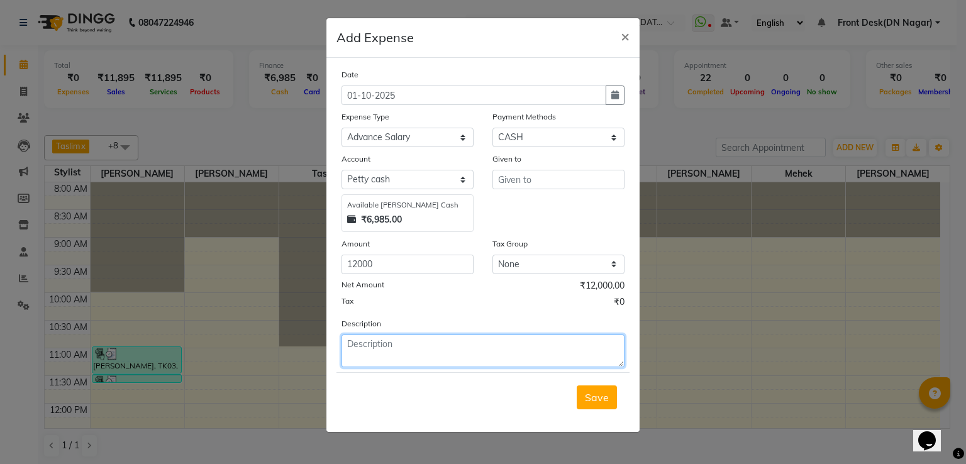
click at [397, 360] on textarea at bounding box center [482, 350] width 283 height 33
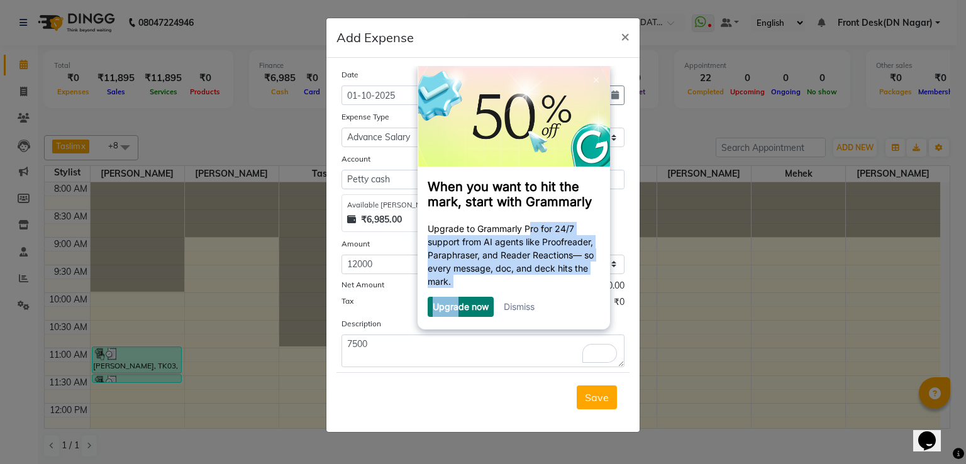
drag, startPoint x: 477, startPoint y: 309, endPoint x: 448, endPoint y: 329, distance: 35.2
click at [457, 326] on div "When you want to hit the mark, start with Grammarly Upgrade to Grammarly Pro fo…" at bounding box center [513, 196] width 192 height 263
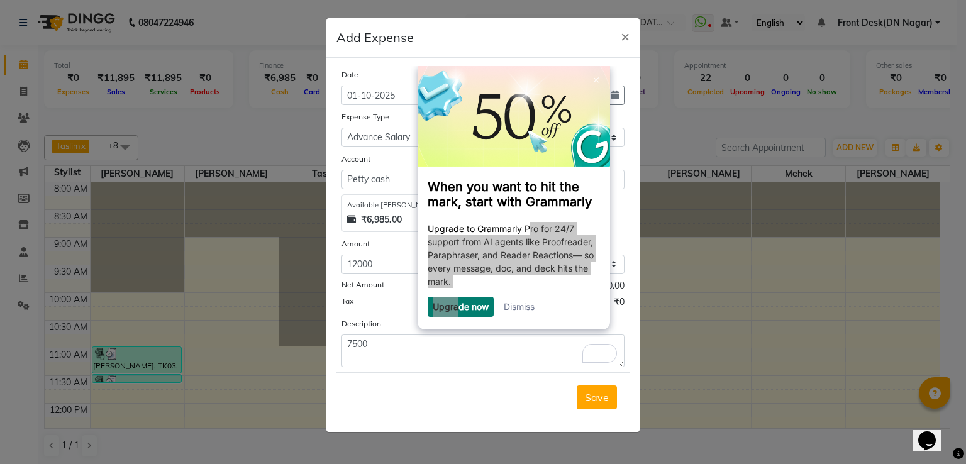
click at [605, 49] on div "Add Expense ×" at bounding box center [482, 38] width 313 height 40
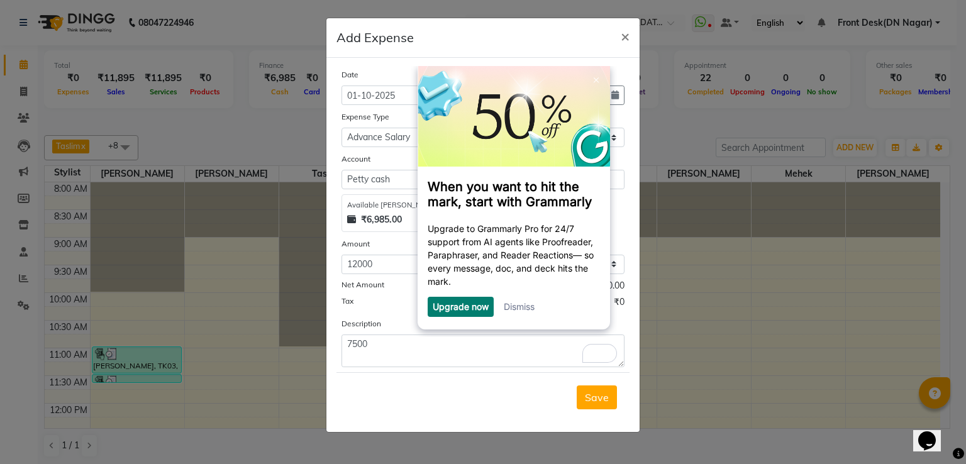
click at [517, 304] on link "Dismiss" at bounding box center [518, 305] width 31 height 11
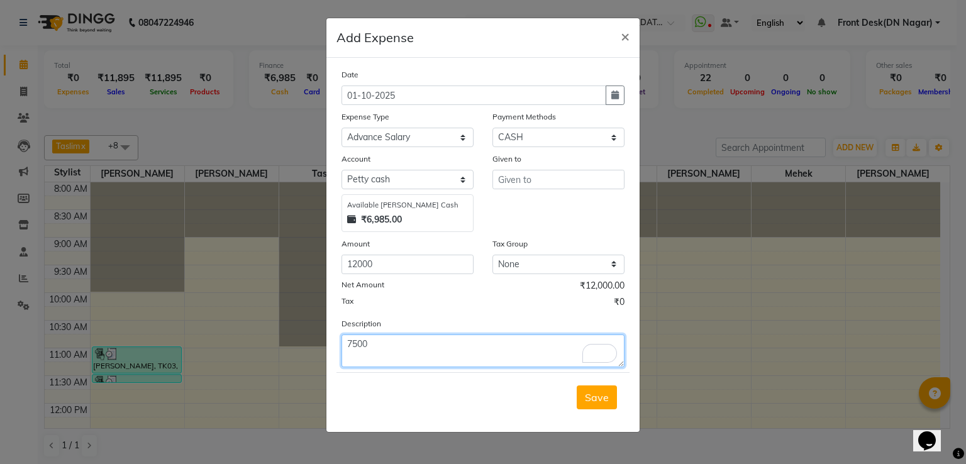
click at [377, 348] on textarea "7500" at bounding box center [482, 350] width 283 height 33
type textarea "7500 cash and 4500 online advance"
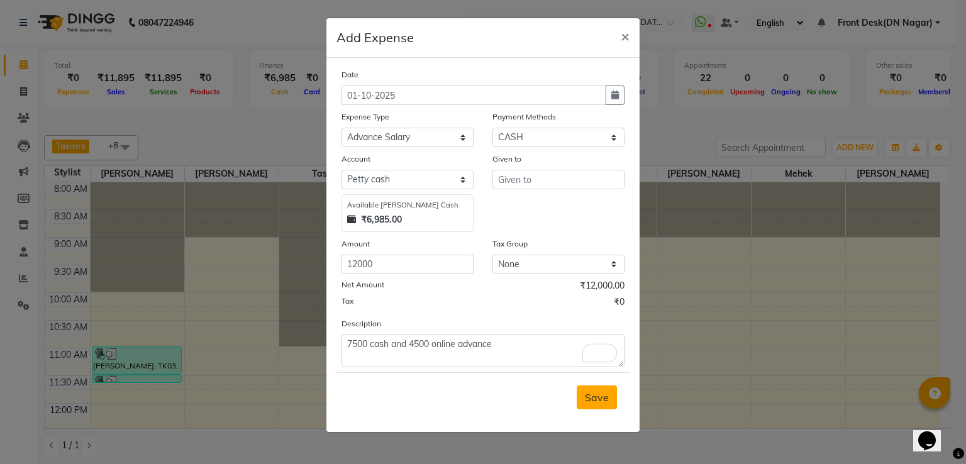
click at [598, 400] on span "Save" at bounding box center [597, 397] width 24 height 13
click at [563, 179] on input "text" at bounding box center [558, 179] width 132 height 19
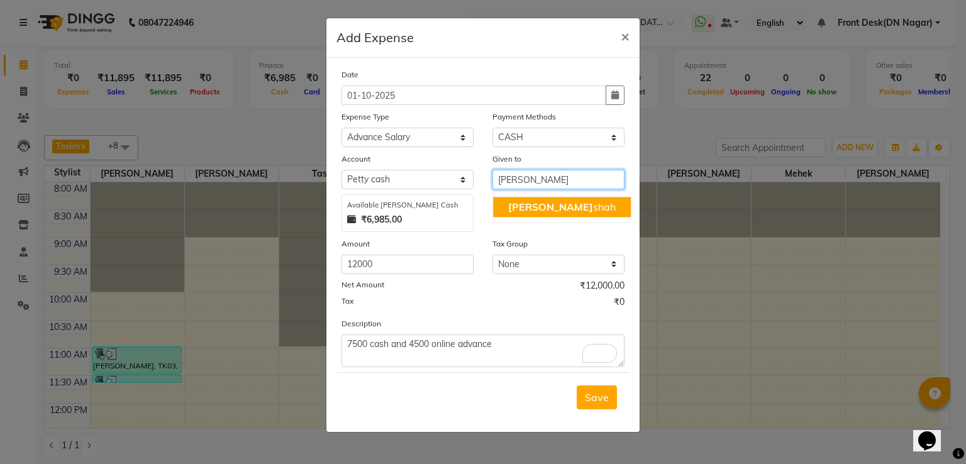
click at [539, 211] on ngb-highlight "[PERSON_NAME]" at bounding box center [561, 207] width 107 height 13
type input "[PERSON_NAME]"
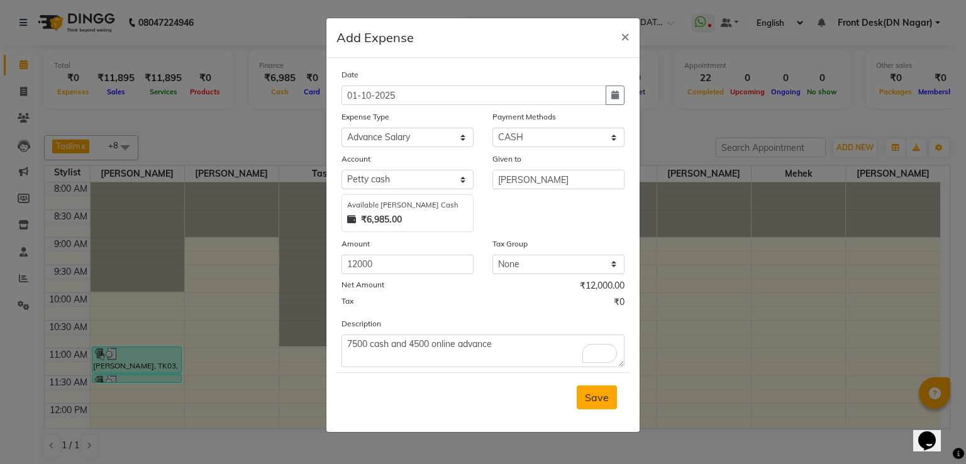
click at [600, 409] on button "Save" at bounding box center [596, 397] width 40 height 24
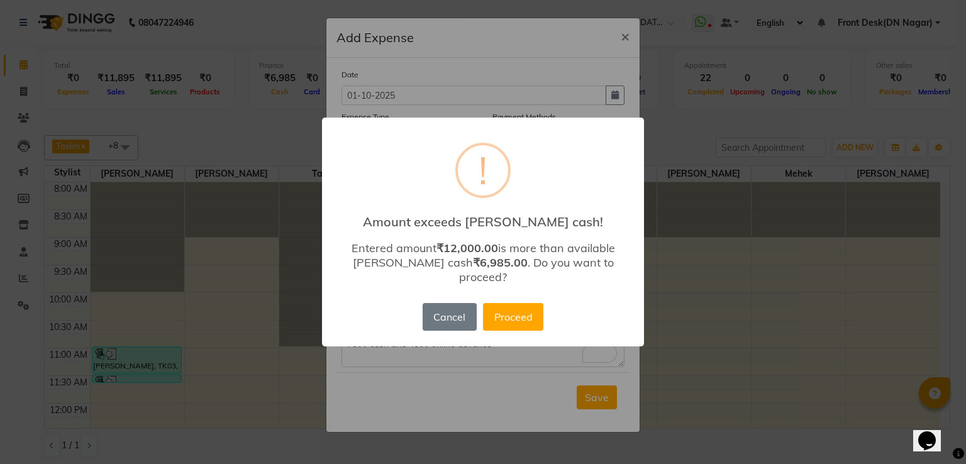
drag, startPoint x: 600, startPoint y: 409, endPoint x: 531, endPoint y: 353, distance: 89.3
click at [531, 353] on div "× ! Amount exceeds [PERSON_NAME] cash! Entered amount ₹12,000.00 is more than a…" at bounding box center [483, 232] width 966 height 464
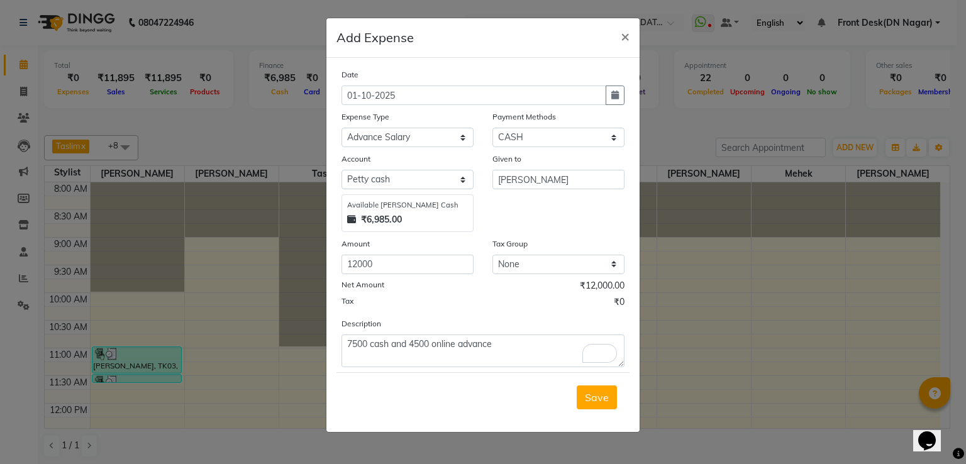
click at [603, 412] on div "Save" at bounding box center [482, 397] width 293 height 50
click at [598, 397] on span "Save" at bounding box center [597, 397] width 24 height 13
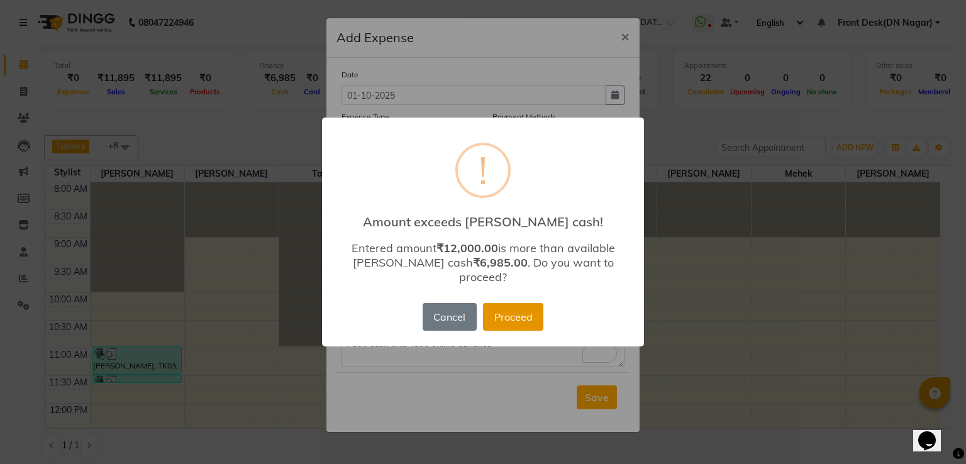
click at [507, 304] on button "Proceed" at bounding box center [513, 317] width 60 height 28
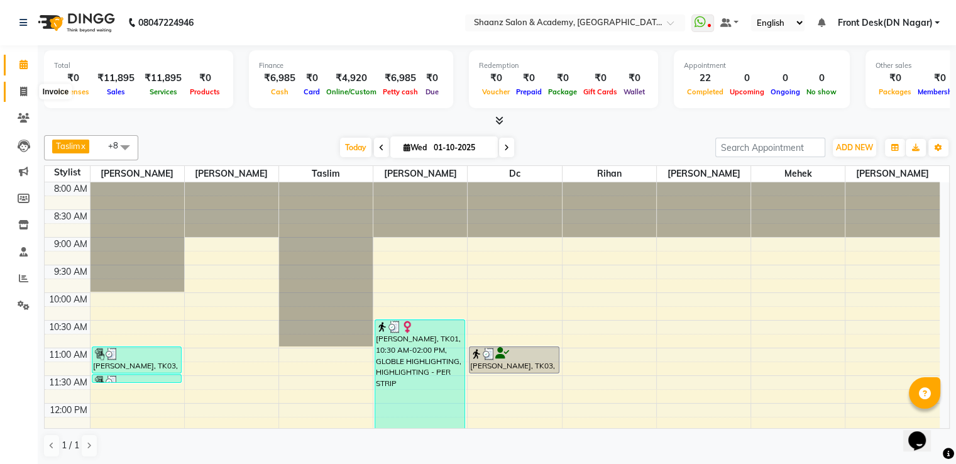
click at [23, 90] on icon at bounding box center [23, 91] width 7 height 9
select select "service"
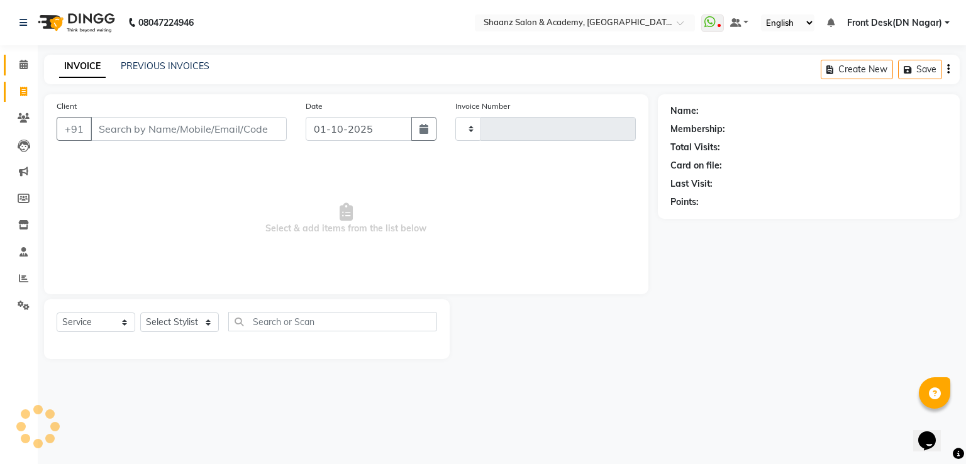
type input "3402"
select select "6360"
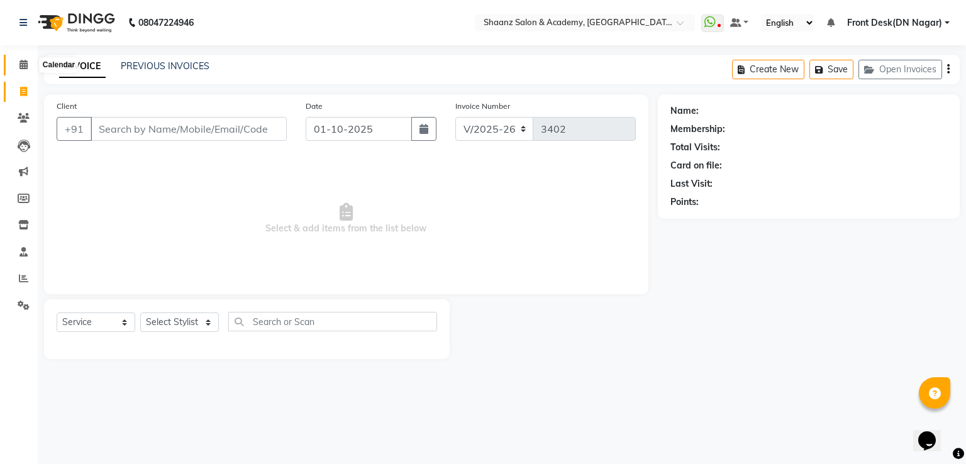
click at [21, 62] on icon at bounding box center [23, 64] width 8 height 9
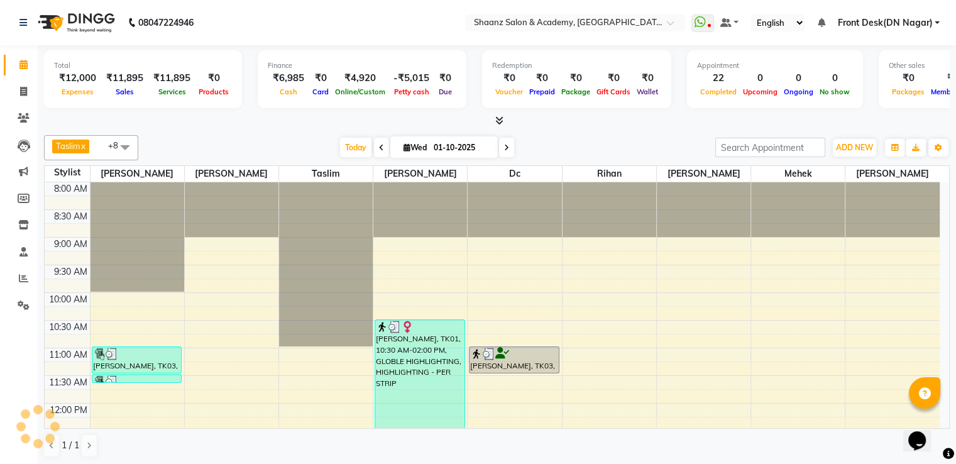
scroll to position [606, 0]
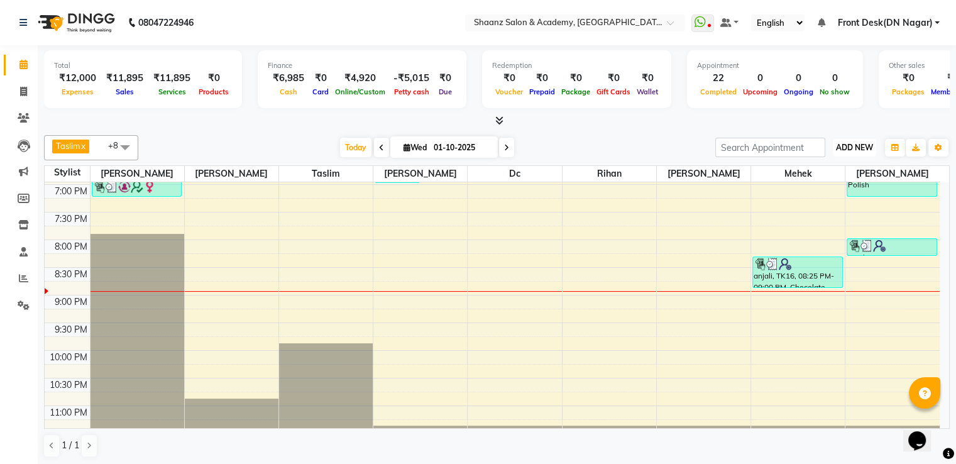
click at [849, 151] on button "ADD NEW Toggle Dropdown" at bounding box center [854, 148] width 43 height 18
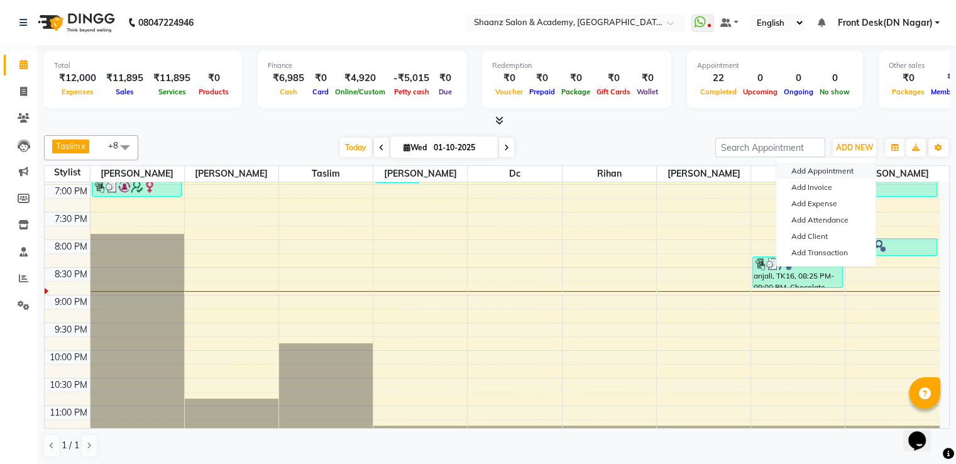
click at [816, 167] on button "Add Appointment" at bounding box center [825, 171] width 99 height 16
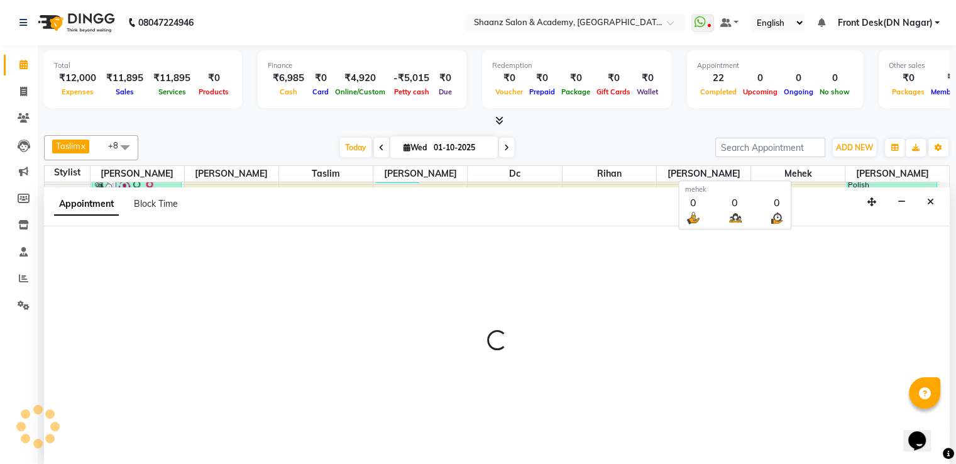
scroll to position [1, 0]
select select "540"
select select "tentative"
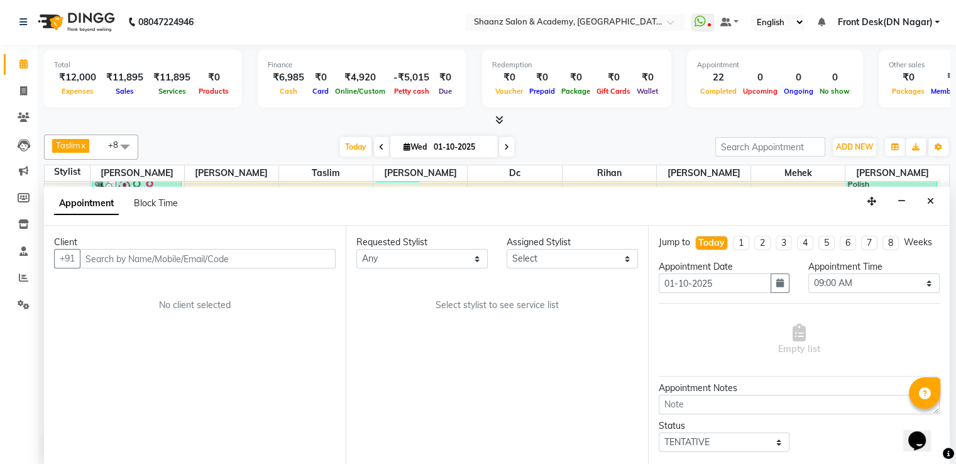
click at [192, 253] on input "text" at bounding box center [208, 258] width 256 height 19
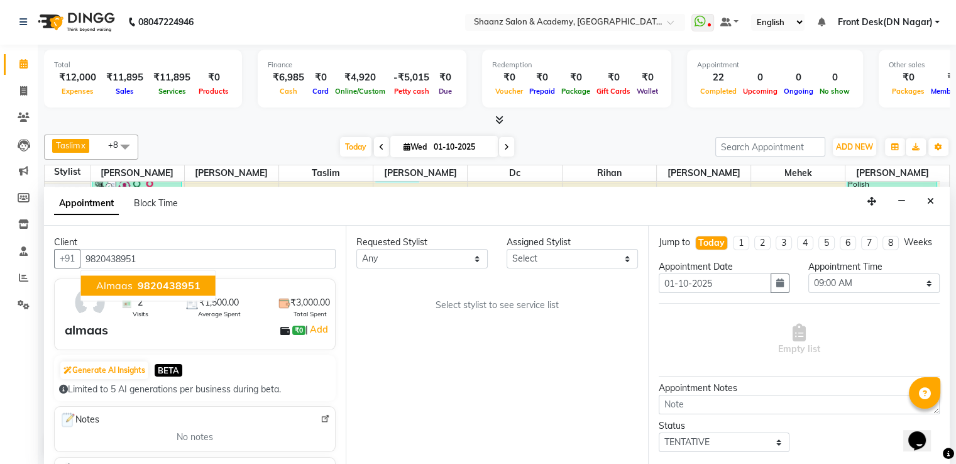
click at [169, 279] on span "9820438951" at bounding box center [169, 285] width 63 height 13
type input "9820438951"
click at [758, 241] on li "2" at bounding box center [762, 243] width 16 height 14
type input "[DATE]"
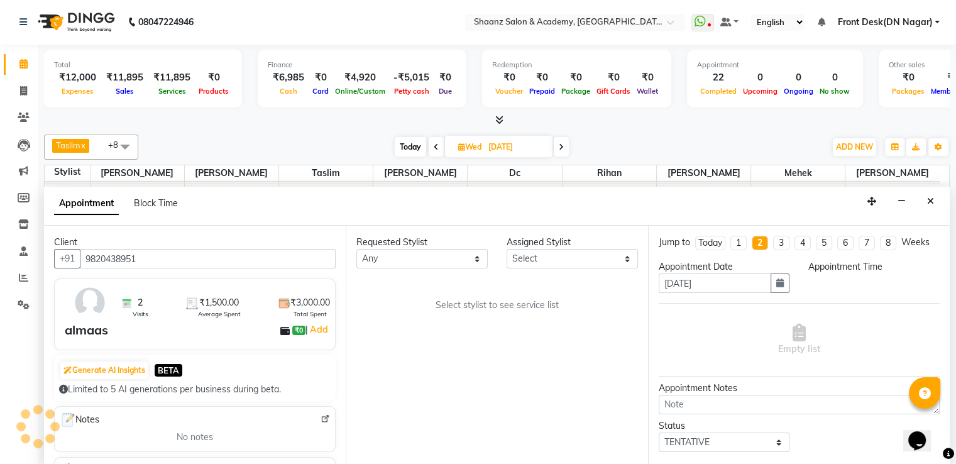
scroll to position [0, 0]
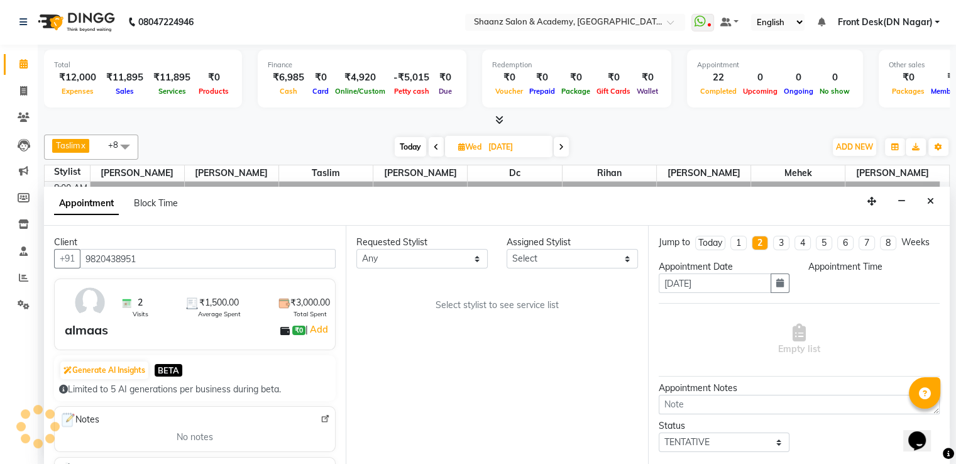
select select "540"
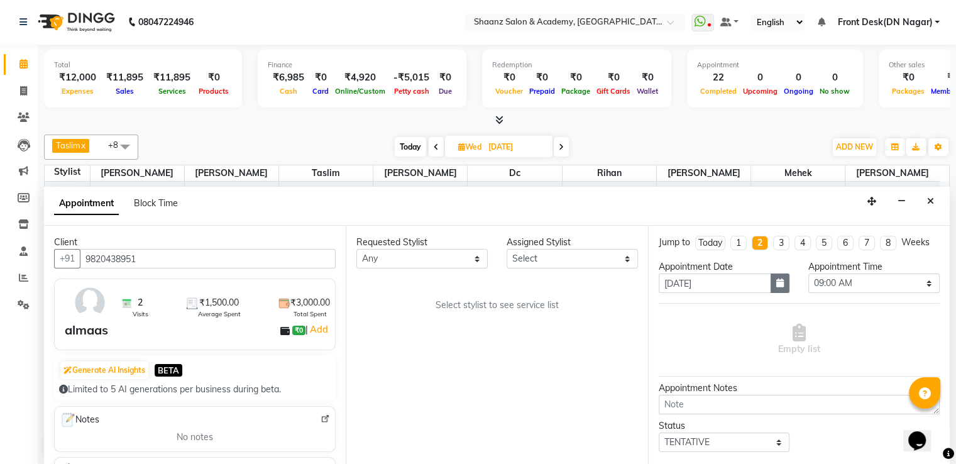
click at [771, 281] on button "button" at bounding box center [780, 282] width 19 height 19
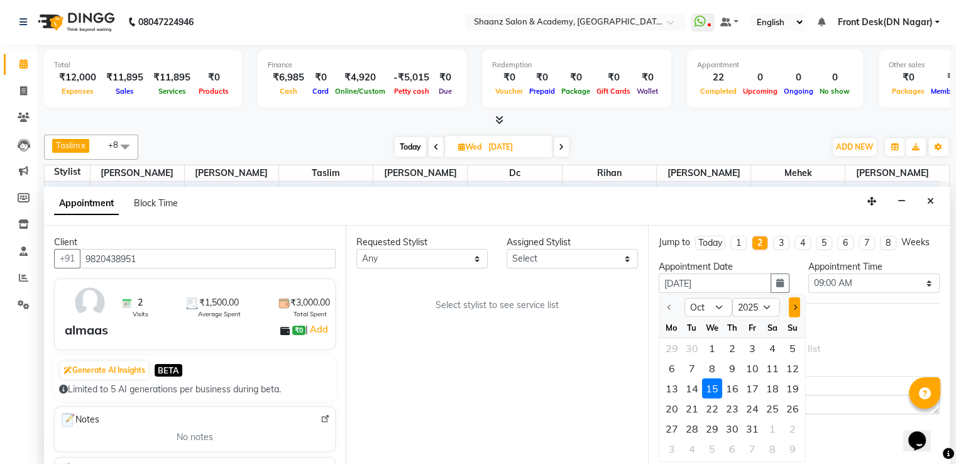
click at [793, 305] on span "Next month" at bounding box center [793, 307] width 5 height 5
click at [671, 303] on button "Previous month" at bounding box center [669, 307] width 11 height 20
select select "10"
click at [730, 348] on div "2" at bounding box center [732, 348] width 20 height 20
type input "02-10-2025"
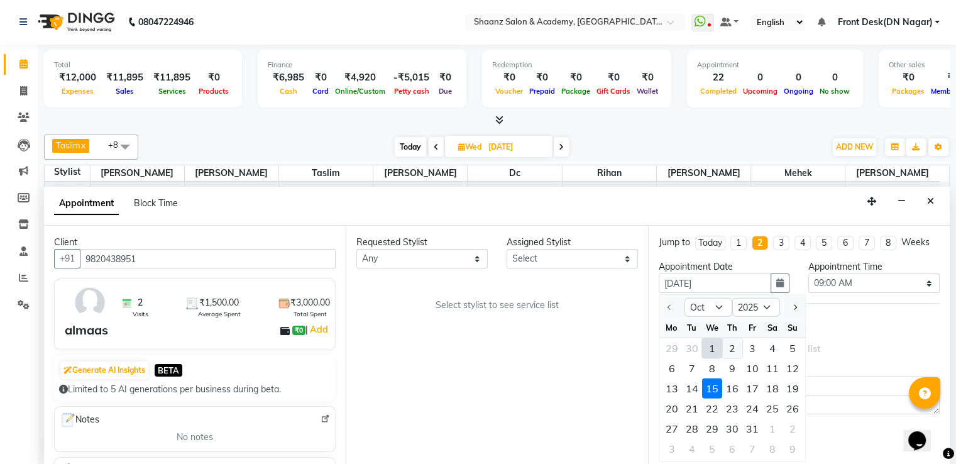
type input "02-10-2025"
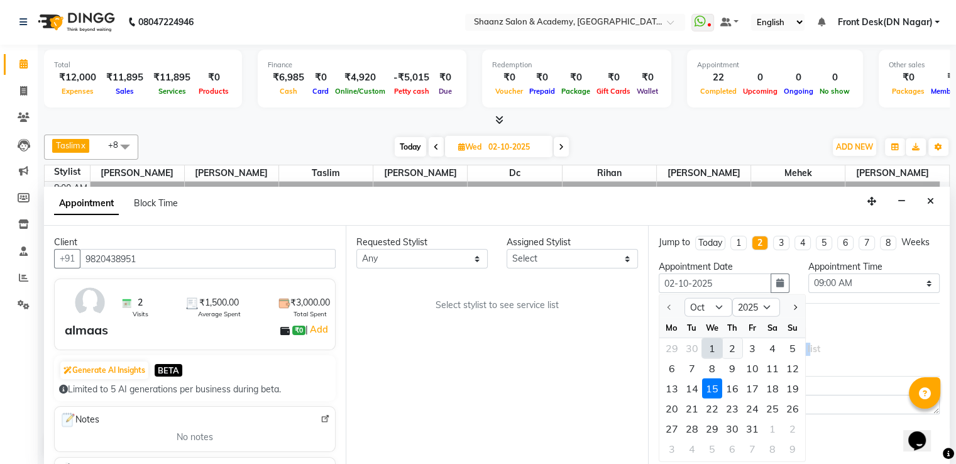
click at [730, 348] on div "Empty list" at bounding box center [799, 340] width 281 height 62
select select "540"
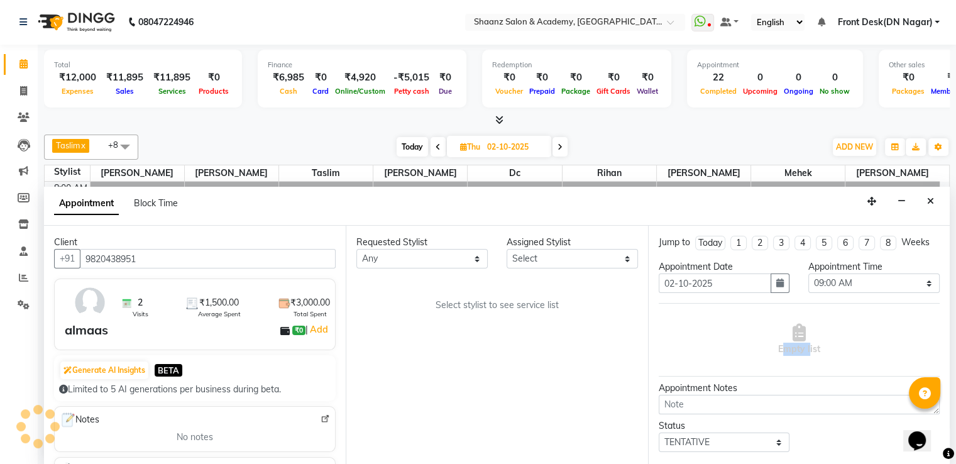
scroll to position [630, 0]
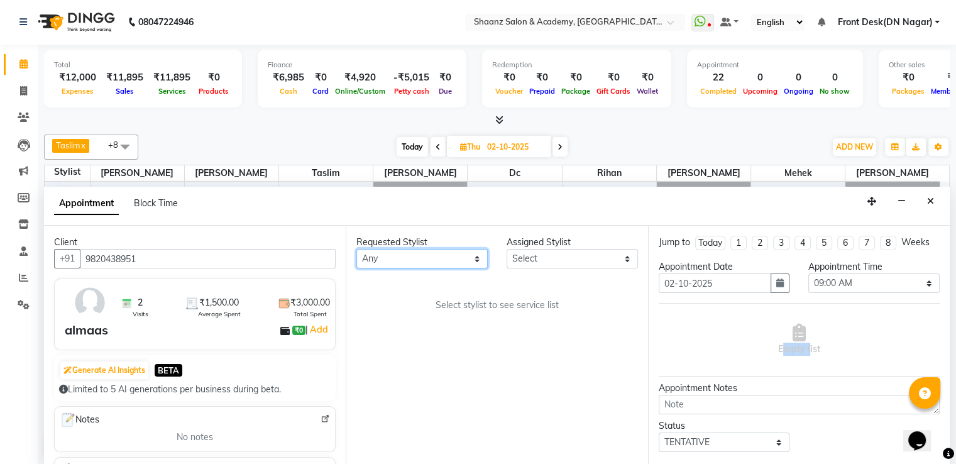
click at [479, 261] on select "Any [PERSON_NAME] [PERSON_NAME] dc [PERSON_NAME] nisha [PERSON_NAME] [PERSON_NA…" at bounding box center [421, 258] width 131 height 19
select select "47949"
click at [356, 249] on select "Any [PERSON_NAME] [PERSON_NAME] dc [PERSON_NAME] nisha [PERSON_NAME] [PERSON_NA…" at bounding box center [421, 258] width 131 height 19
select select "47949"
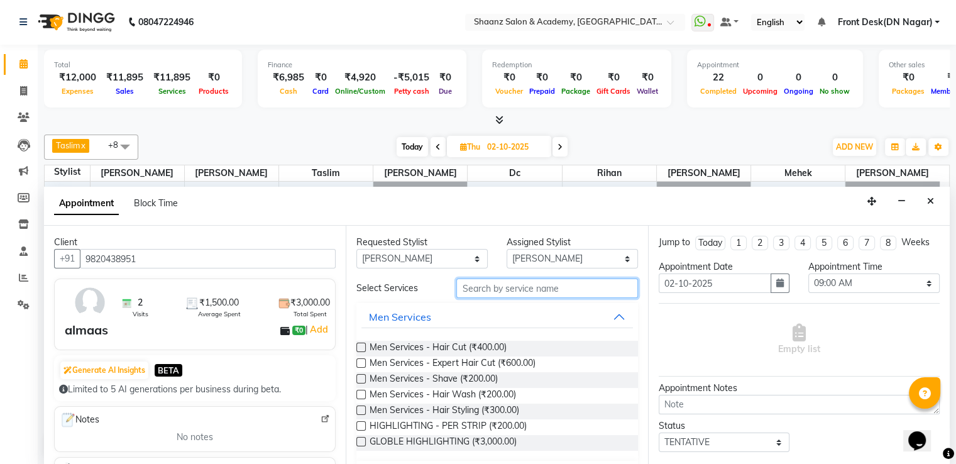
click at [531, 290] on input "text" at bounding box center [546, 287] width 181 height 19
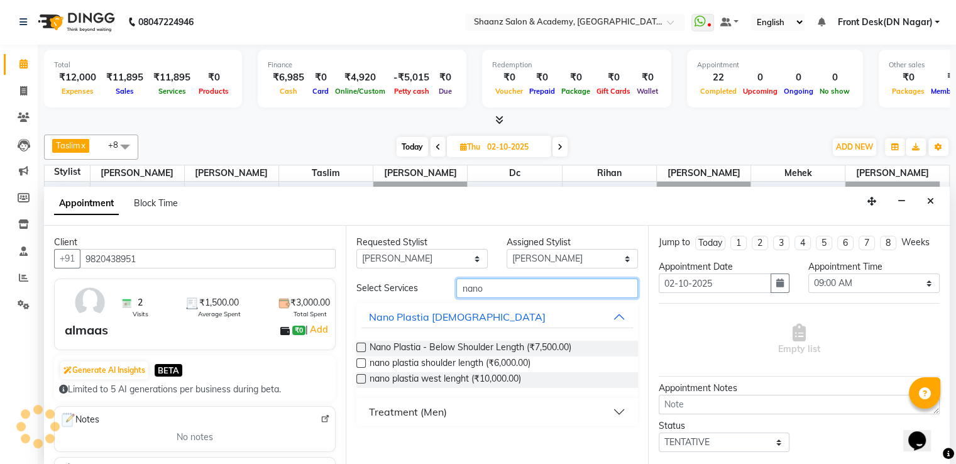
type input "nano"
click at [360, 378] on label at bounding box center [360, 378] width 9 height 9
click at [360, 378] on input "checkbox" at bounding box center [360, 380] width 8 height 8
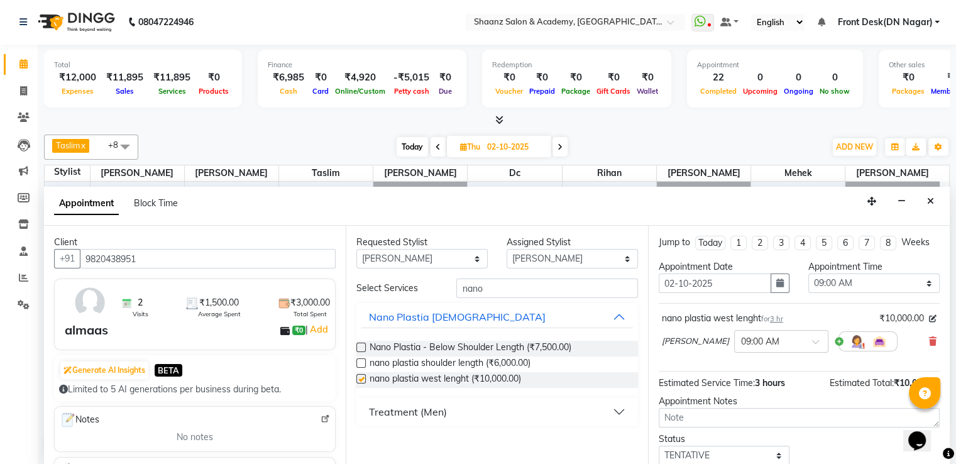
checkbox input "false"
click at [938, 419] on div "Opens Chat This icon Opens the chat window." at bounding box center [923, 419] width 30 height 0
click at [920, 280] on select "Select 09:00 AM 09:15 AM 09:30 AM 09:45 AM 10:00 AM 10:15 AM 10:30 AM 10:45 AM …" at bounding box center [873, 282] width 131 height 19
select select "720"
click at [808, 273] on select "Select 09:00 AM 09:15 AM 09:30 AM 09:45 AM 10:00 AM 10:15 AM 10:30 AM 10:45 AM …" at bounding box center [873, 282] width 131 height 19
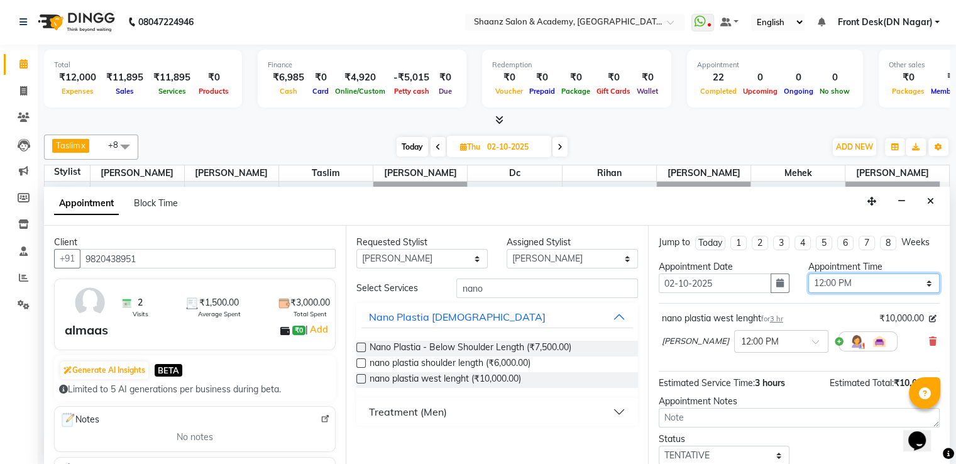
scroll to position [79, 0]
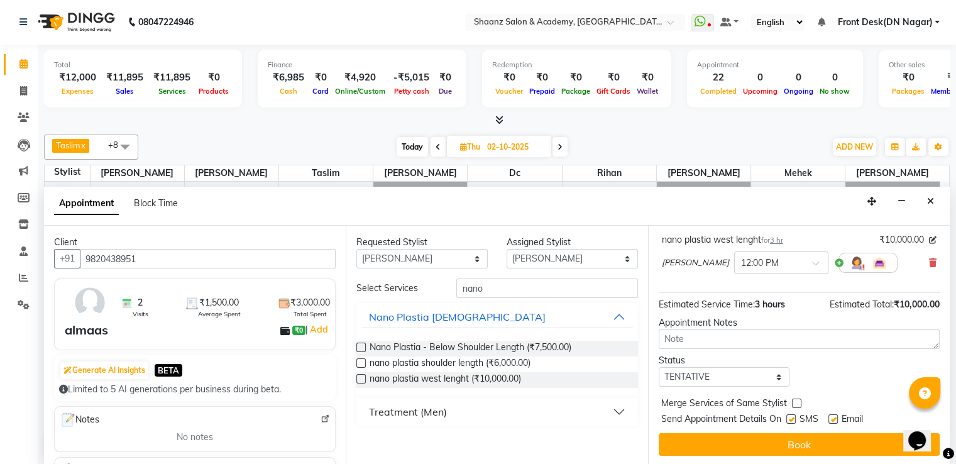
click at [798, 400] on label at bounding box center [796, 403] width 9 height 9
click at [798, 400] on input "checkbox" at bounding box center [796, 404] width 8 height 8
checkbox input "true"
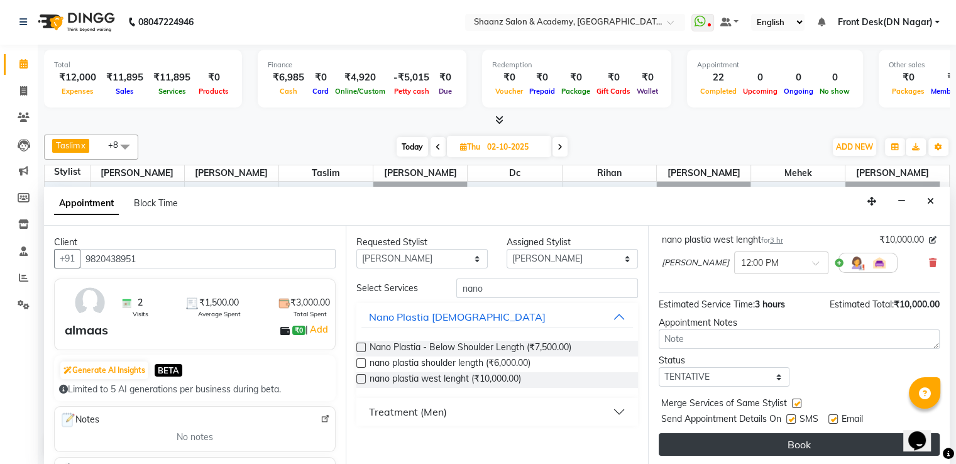
click at [780, 439] on button "Book" at bounding box center [799, 444] width 281 height 23
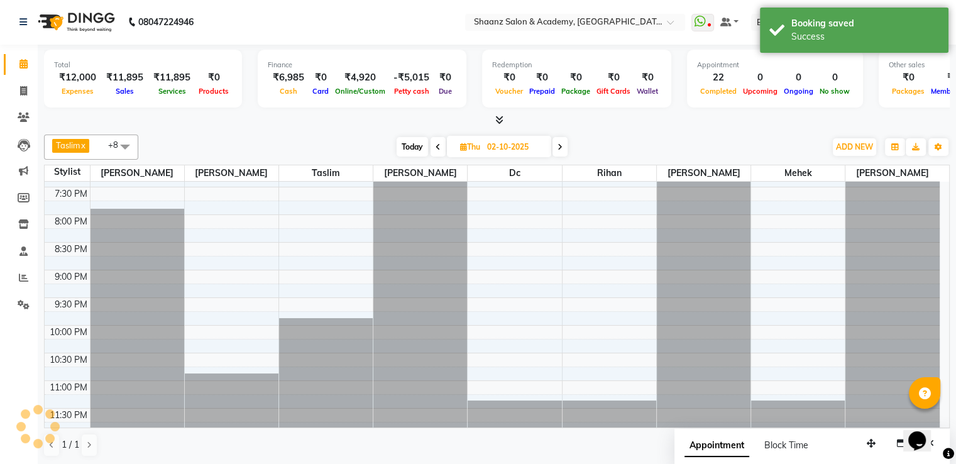
scroll to position [0, 0]
click at [23, 87] on icon at bounding box center [23, 91] width 7 height 9
select select "service"
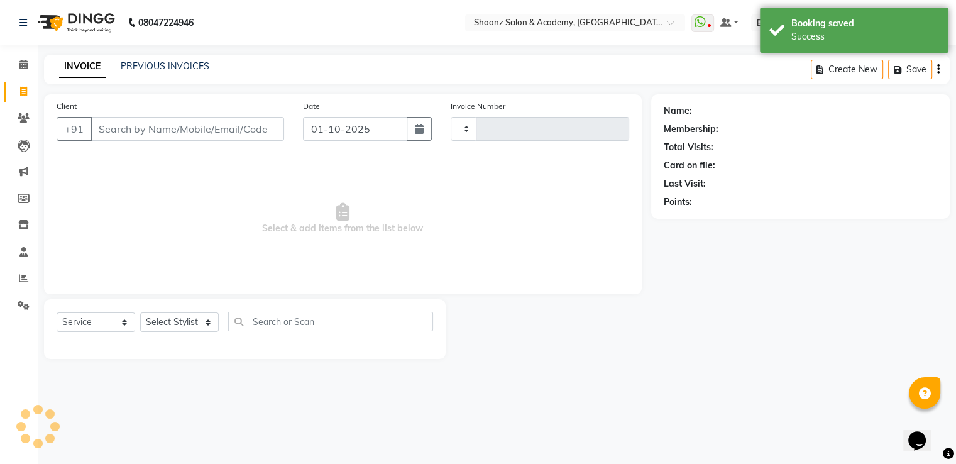
type input "3402"
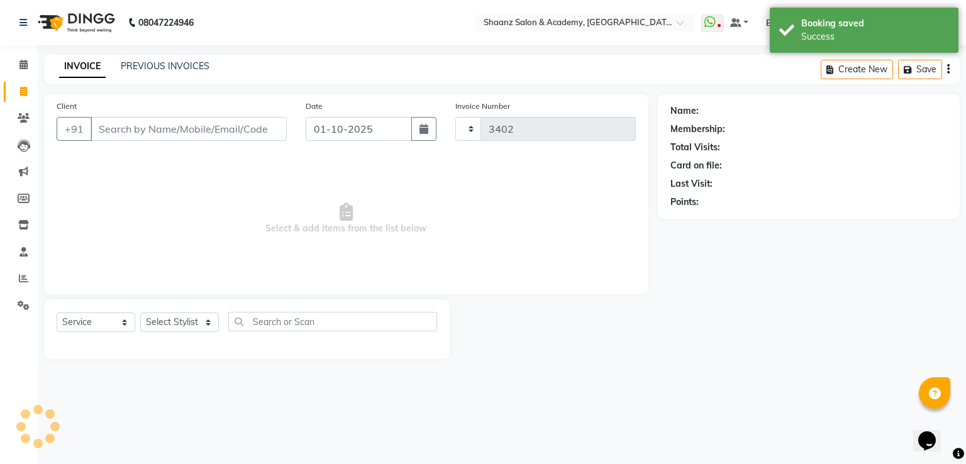
select select "6360"
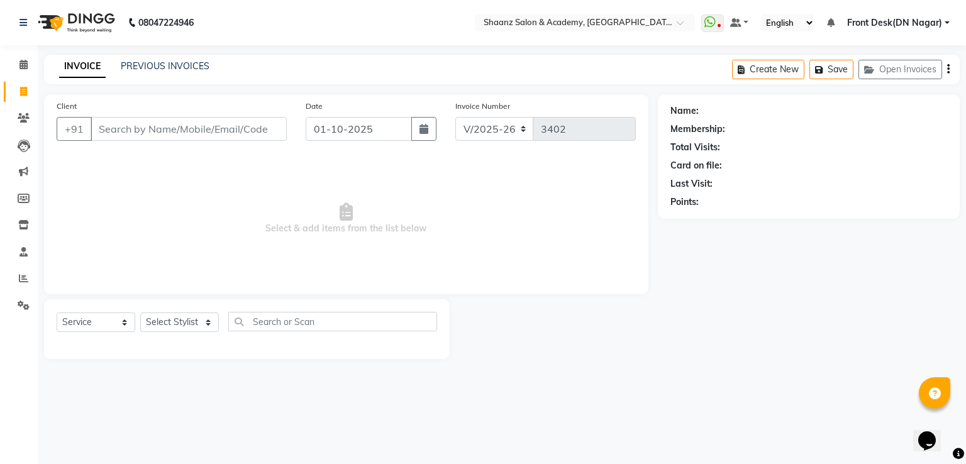
click at [23, 87] on icon at bounding box center [23, 91] width 7 height 9
select select "service"
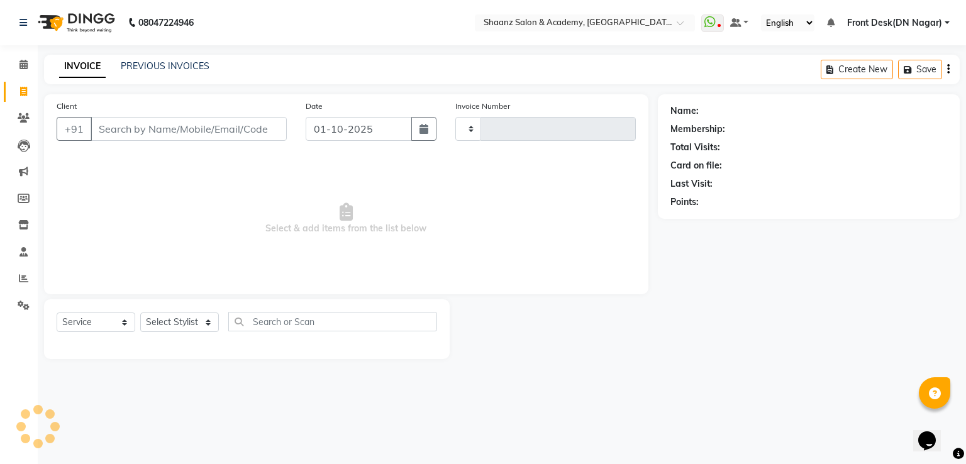
type input "3402"
select select "6360"
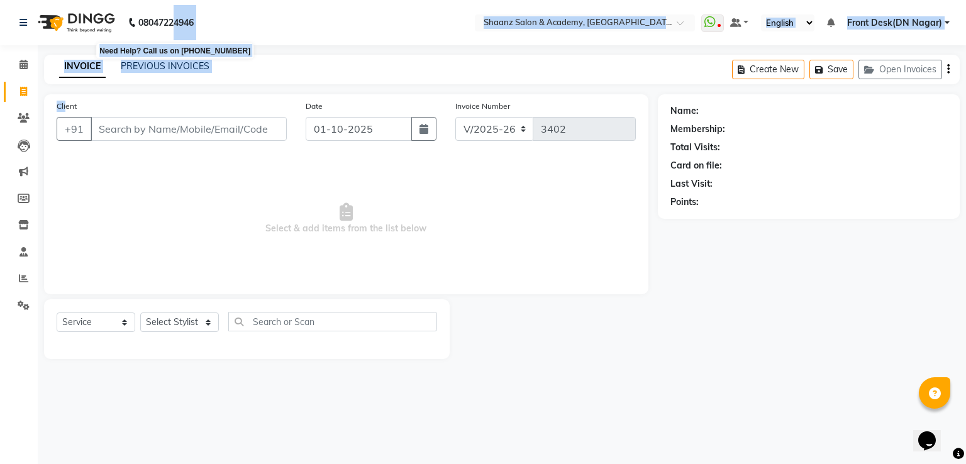
drag, startPoint x: 146, startPoint y: 52, endPoint x: 162, endPoint y: 48, distance: 16.8
click at [175, 36] on app-home "[PHONE_NUMBER] Need Help? Call us on 08047224946 Select Location × Shaanz [GEOG…" at bounding box center [483, 189] width 966 height 378
click at [157, 71] on link "PREVIOUS INVOICES" at bounding box center [165, 65] width 89 height 11
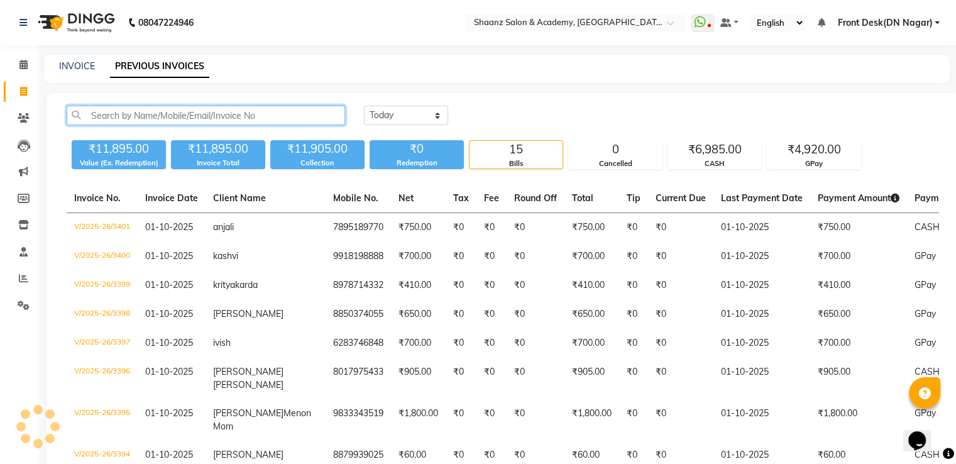
click at [224, 115] on input "text" at bounding box center [206, 115] width 278 height 19
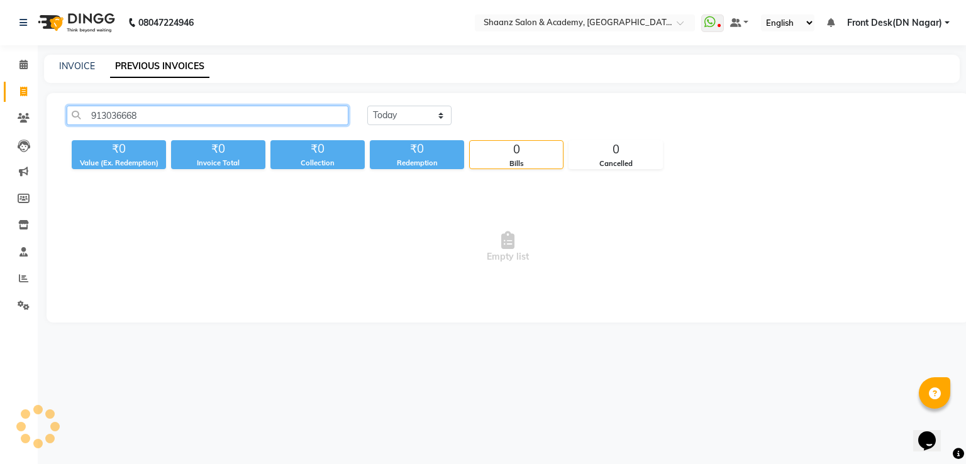
type input "9130366688"
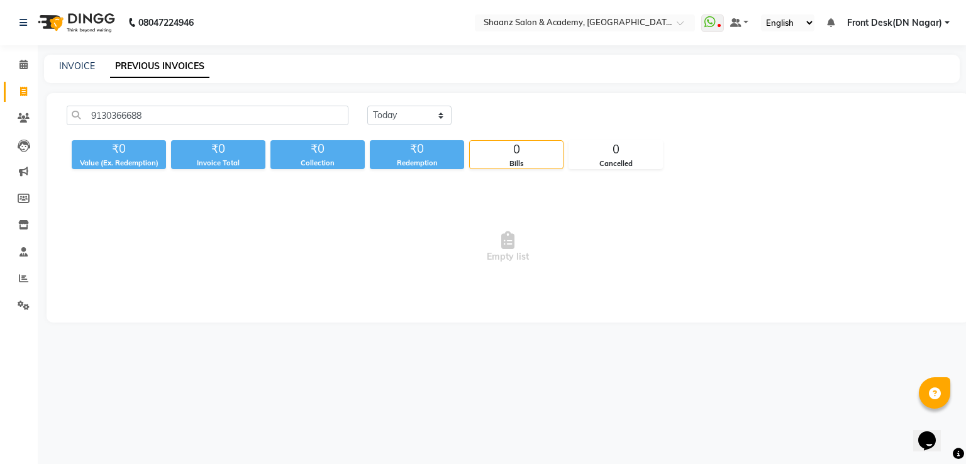
select select "6360"
select select "service"
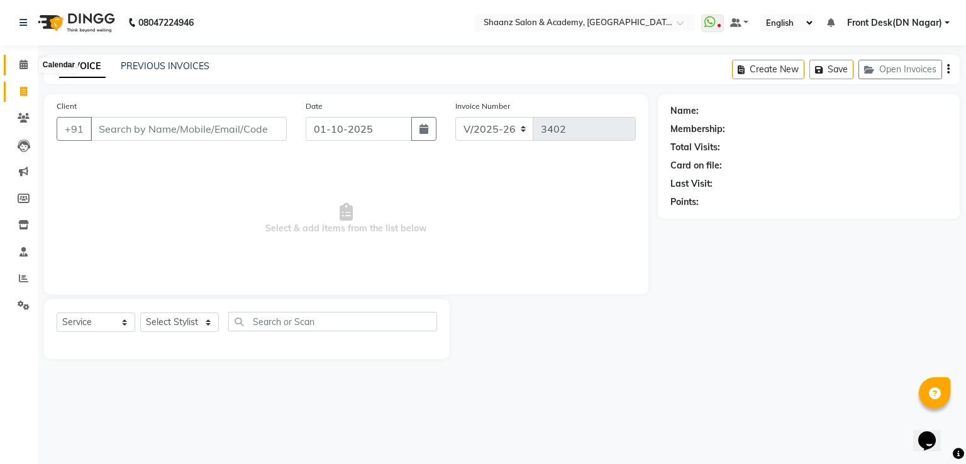
click at [23, 63] on icon at bounding box center [23, 64] width 8 height 9
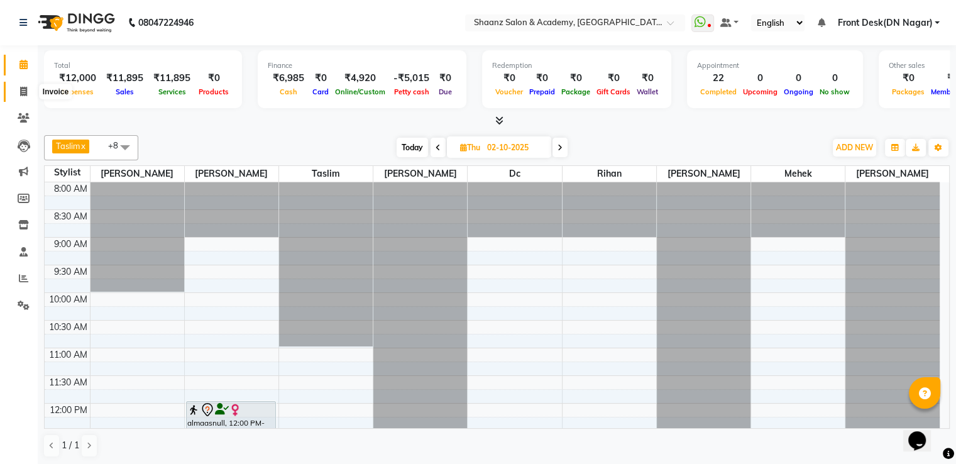
click at [25, 94] on icon at bounding box center [23, 91] width 7 height 9
select select "service"
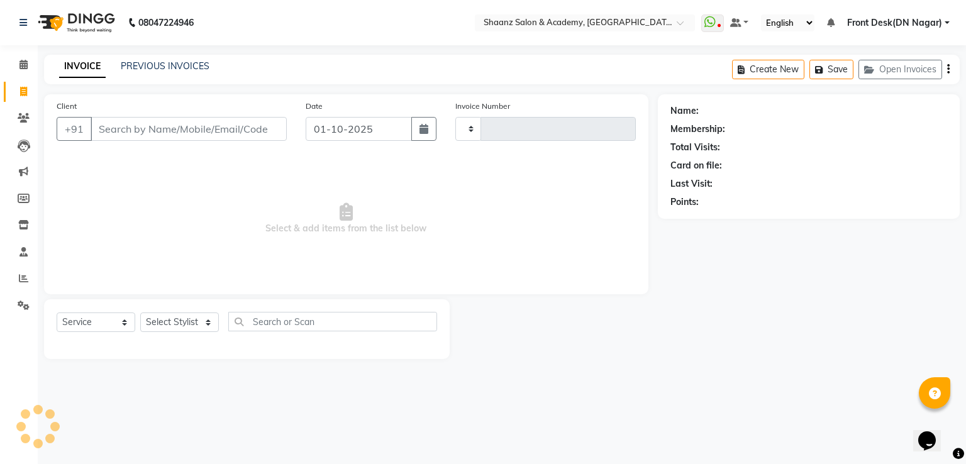
type input "3402"
select select "6360"
click at [159, 60] on link "PREVIOUS INVOICES" at bounding box center [165, 65] width 89 height 11
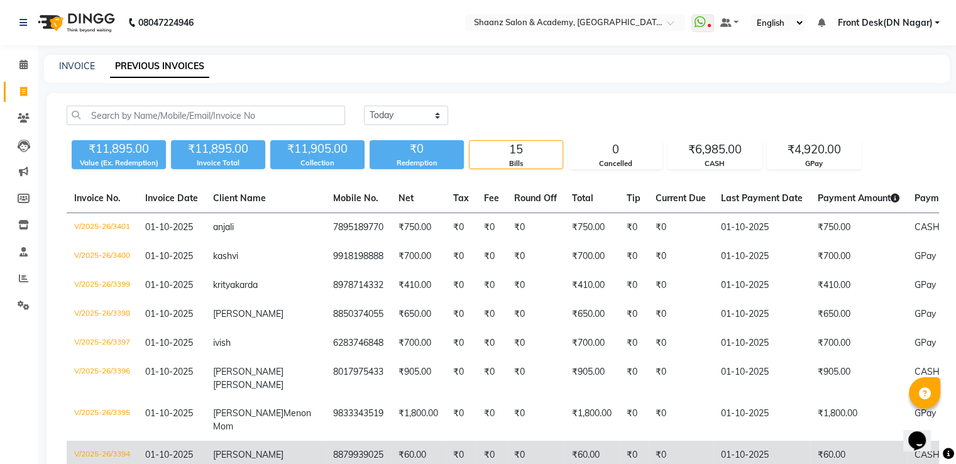
click at [209, 441] on td "[PERSON_NAME]" at bounding box center [266, 455] width 120 height 29
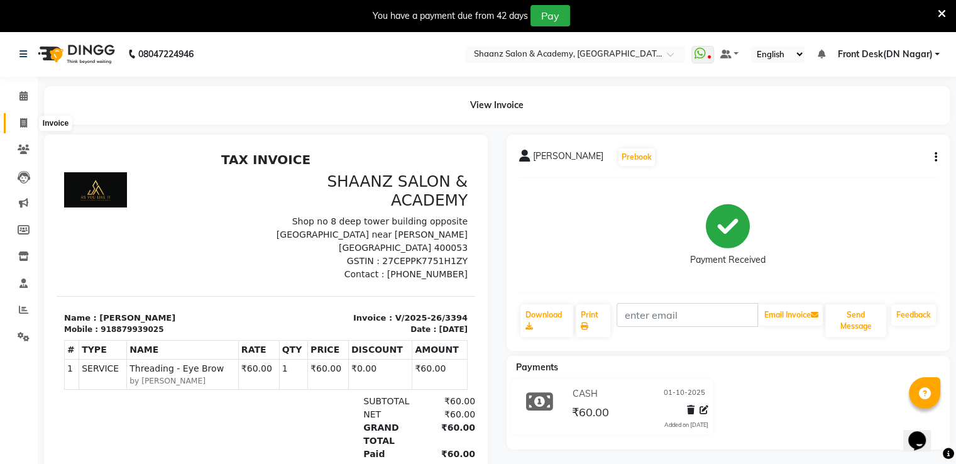
click at [27, 124] on span at bounding box center [24, 123] width 22 height 14
select select "6360"
select select "service"
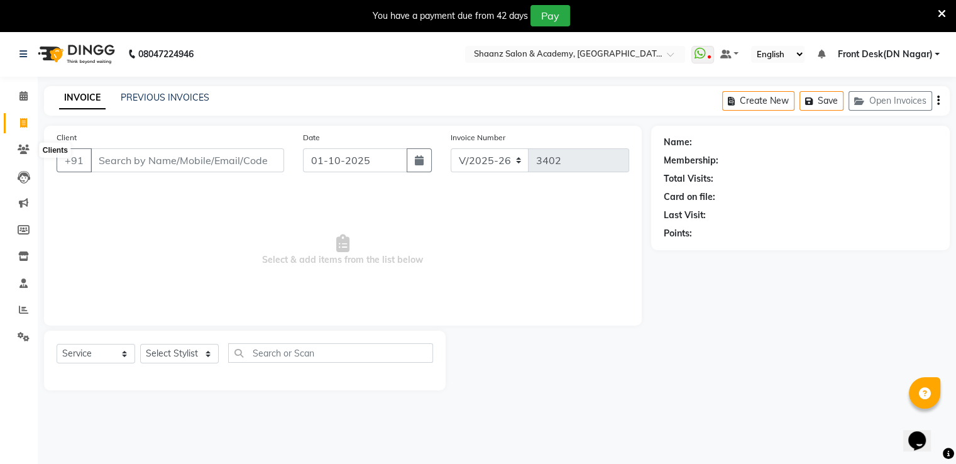
scroll to position [31, 0]
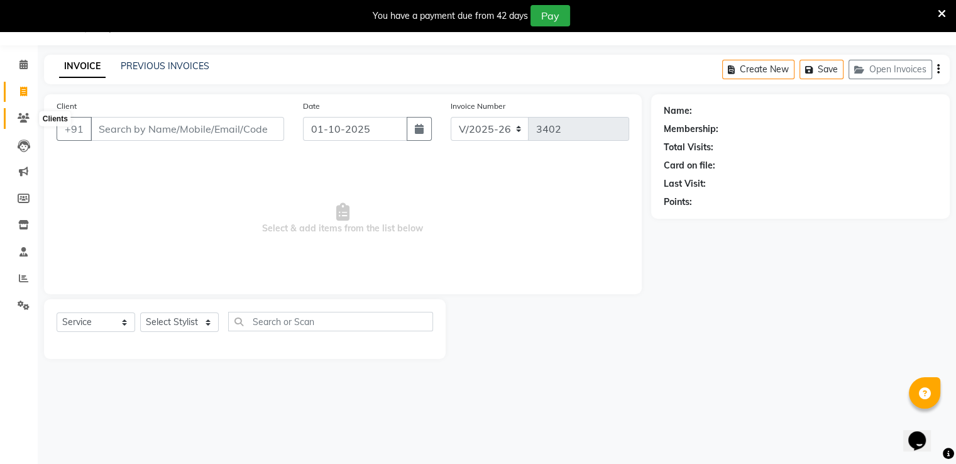
click at [23, 119] on icon at bounding box center [24, 117] width 12 height 9
